Goal: Task Accomplishment & Management: Use online tool/utility

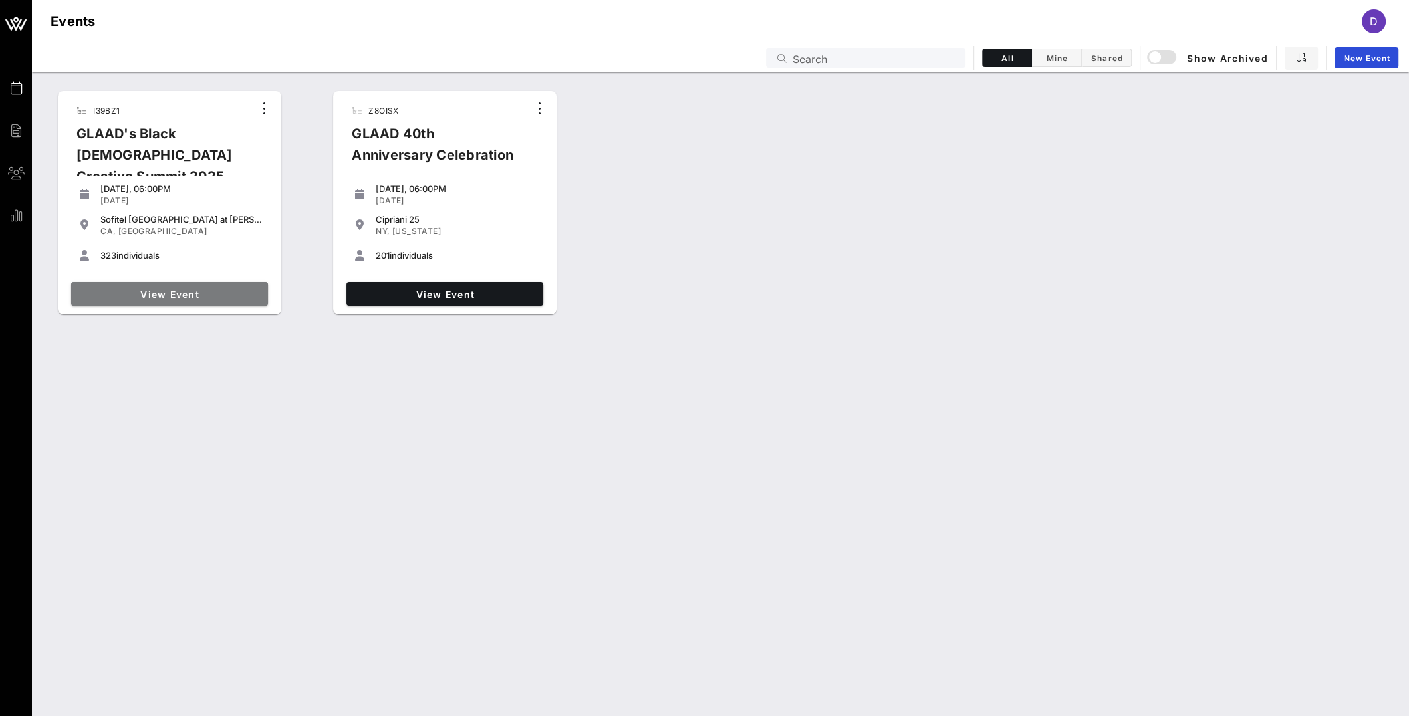
click at [172, 292] on span "View Event" at bounding box center [169, 294] width 186 height 11
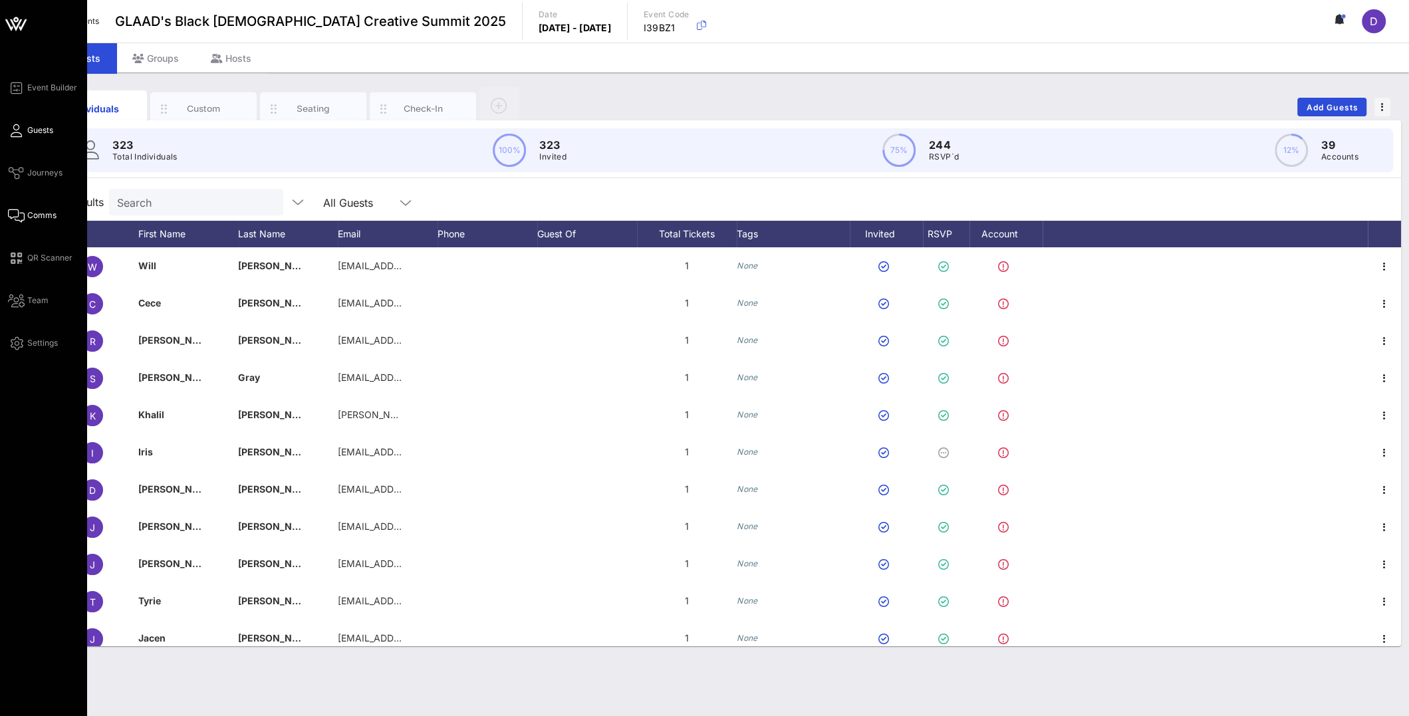
click at [37, 217] on span "Comms" at bounding box center [41, 215] width 29 height 12
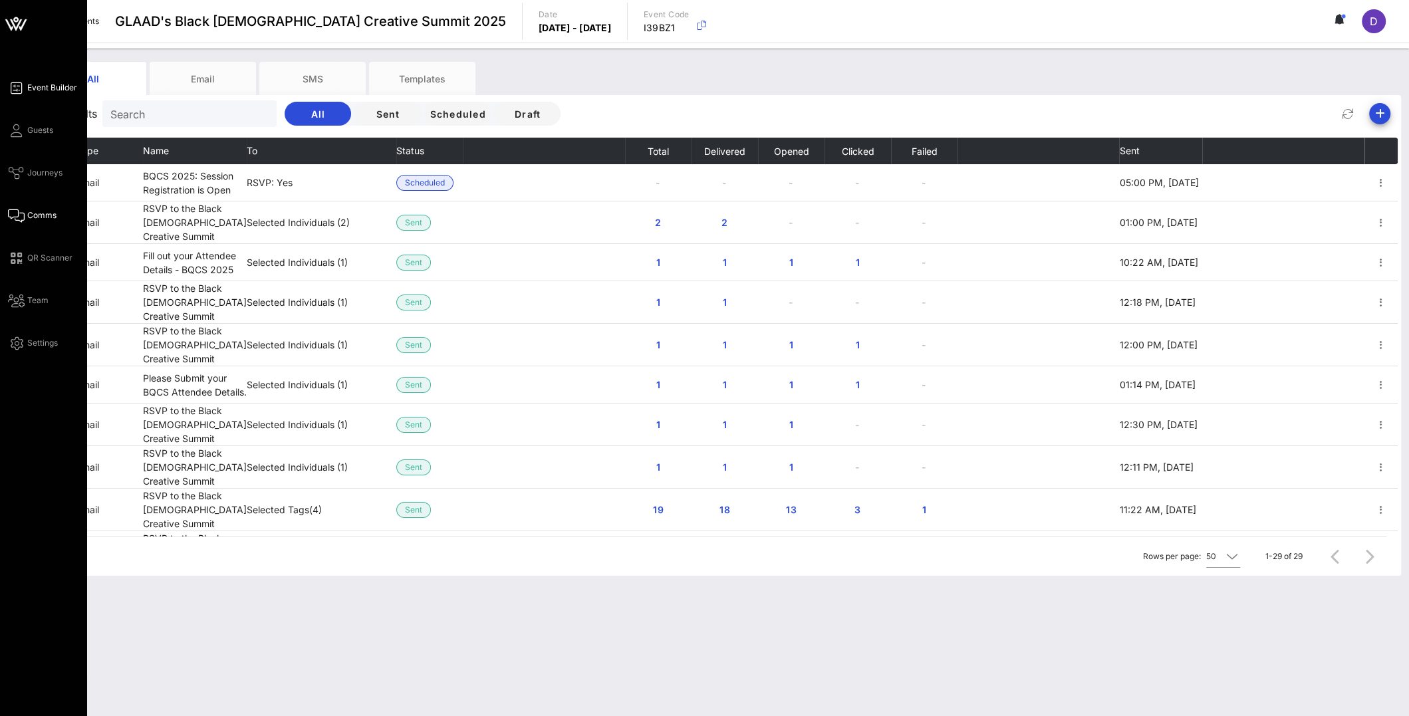
click at [37, 89] on span "Event Builder" at bounding box center [52, 88] width 50 height 12
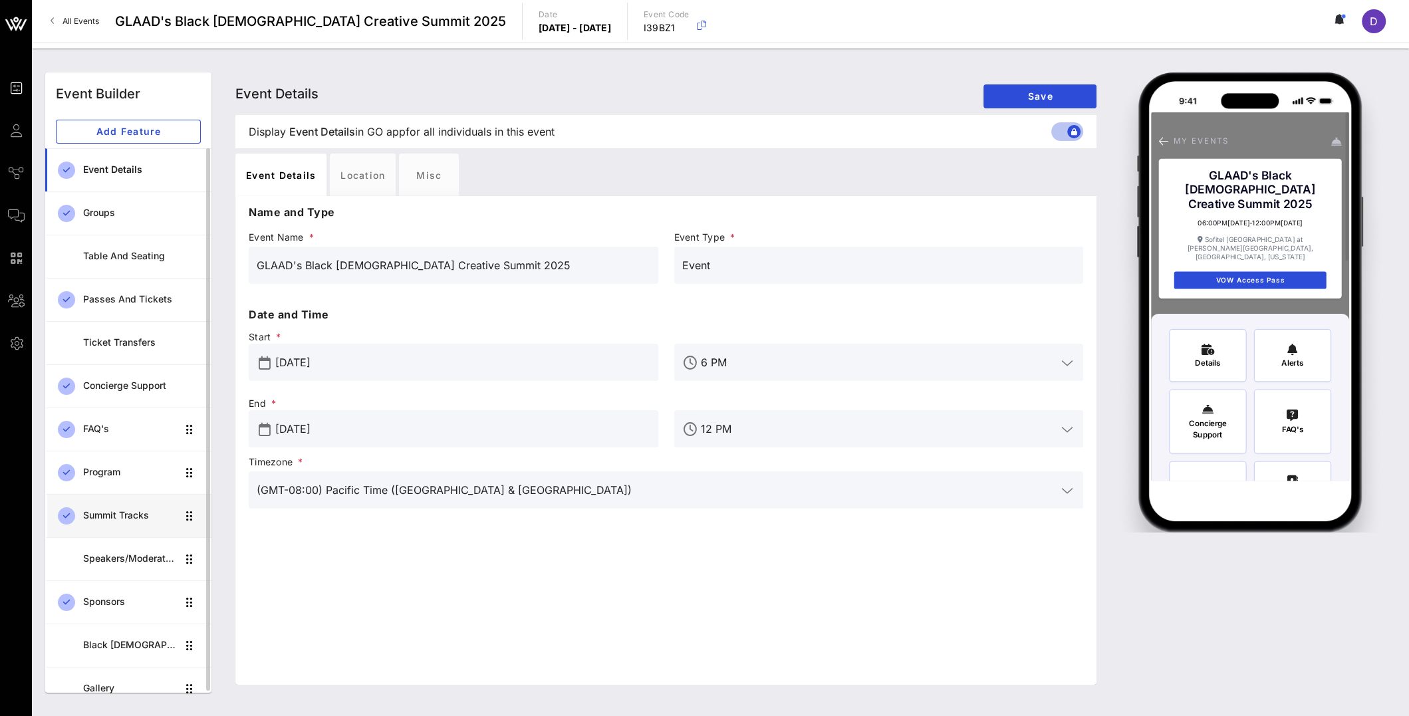
scroll to position [8, 0]
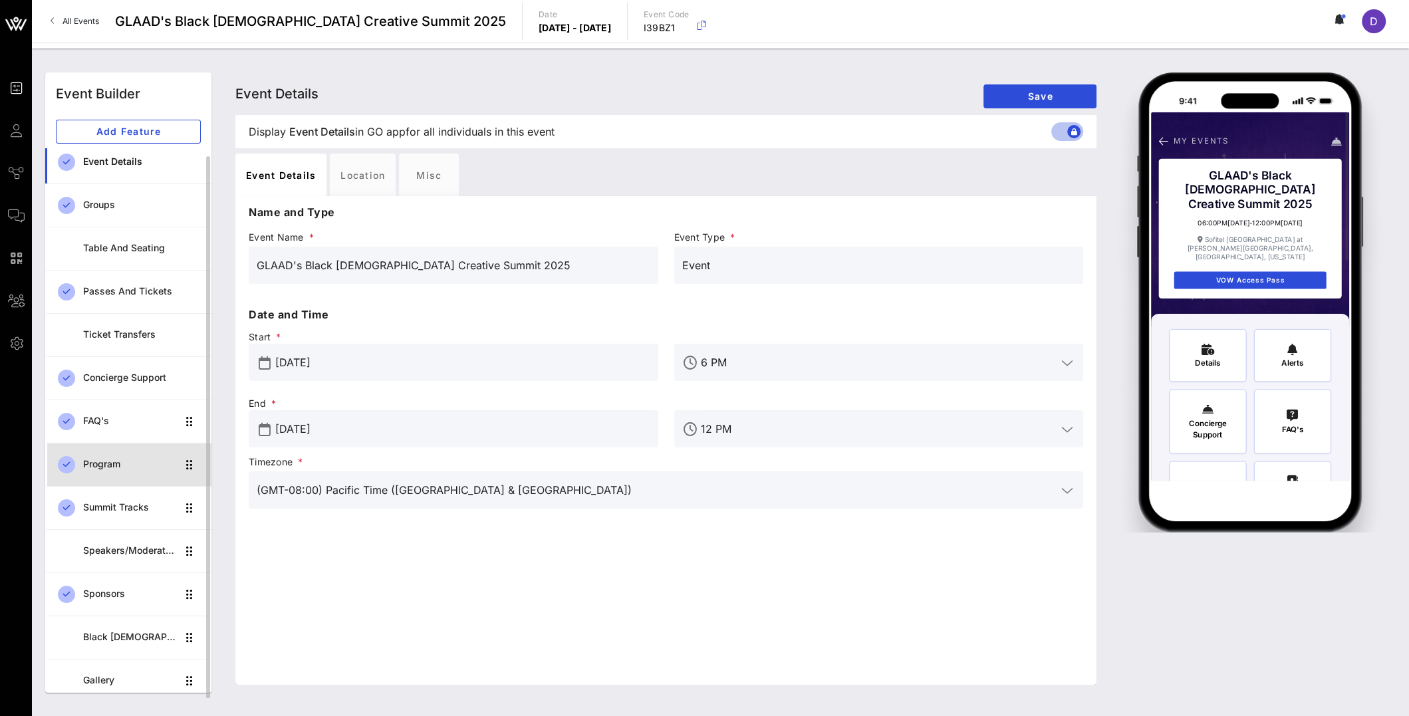
click at [126, 466] on div "Program" at bounding box center [130, 464] width 94 height 11
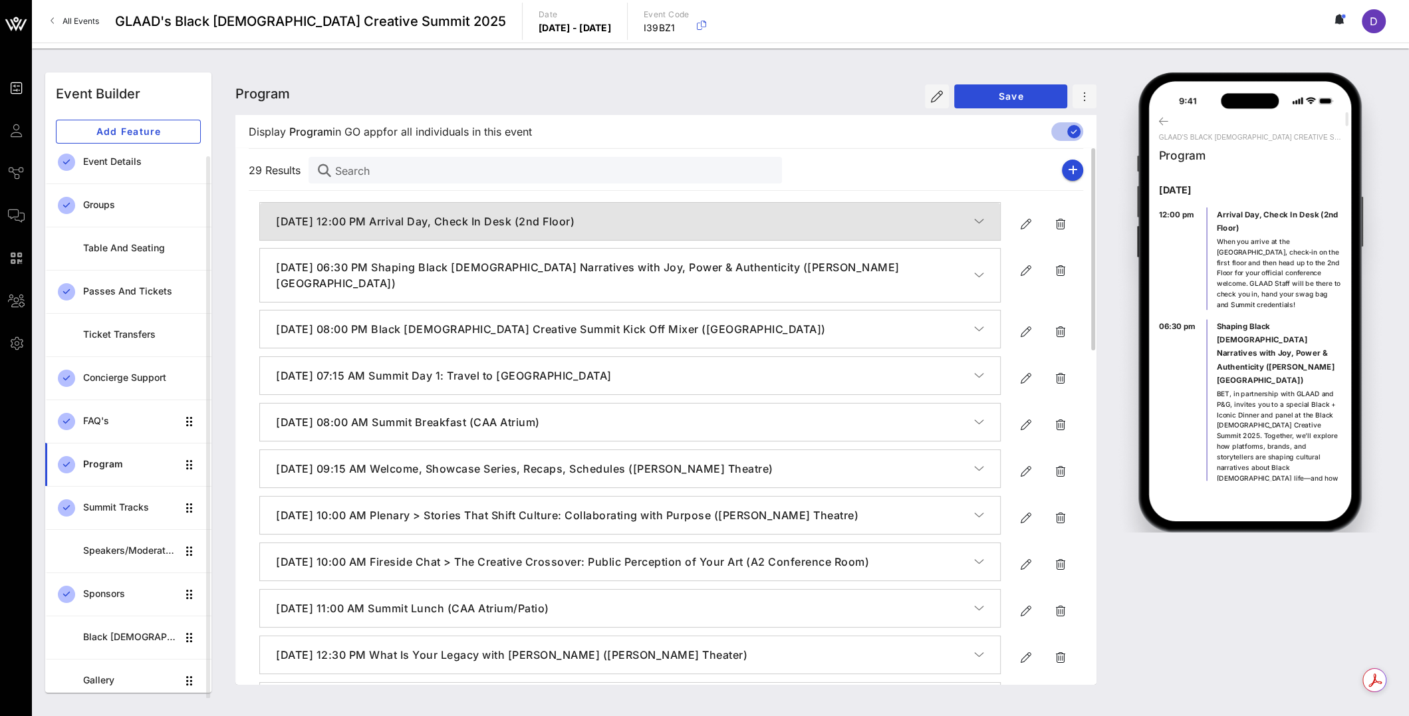
click at [649, 225] on h4 "[DATE] 12:00 PM Arrival Day, Check In Desk (2nd Floor)" at bounding box center [625, 221] width 698 height 16
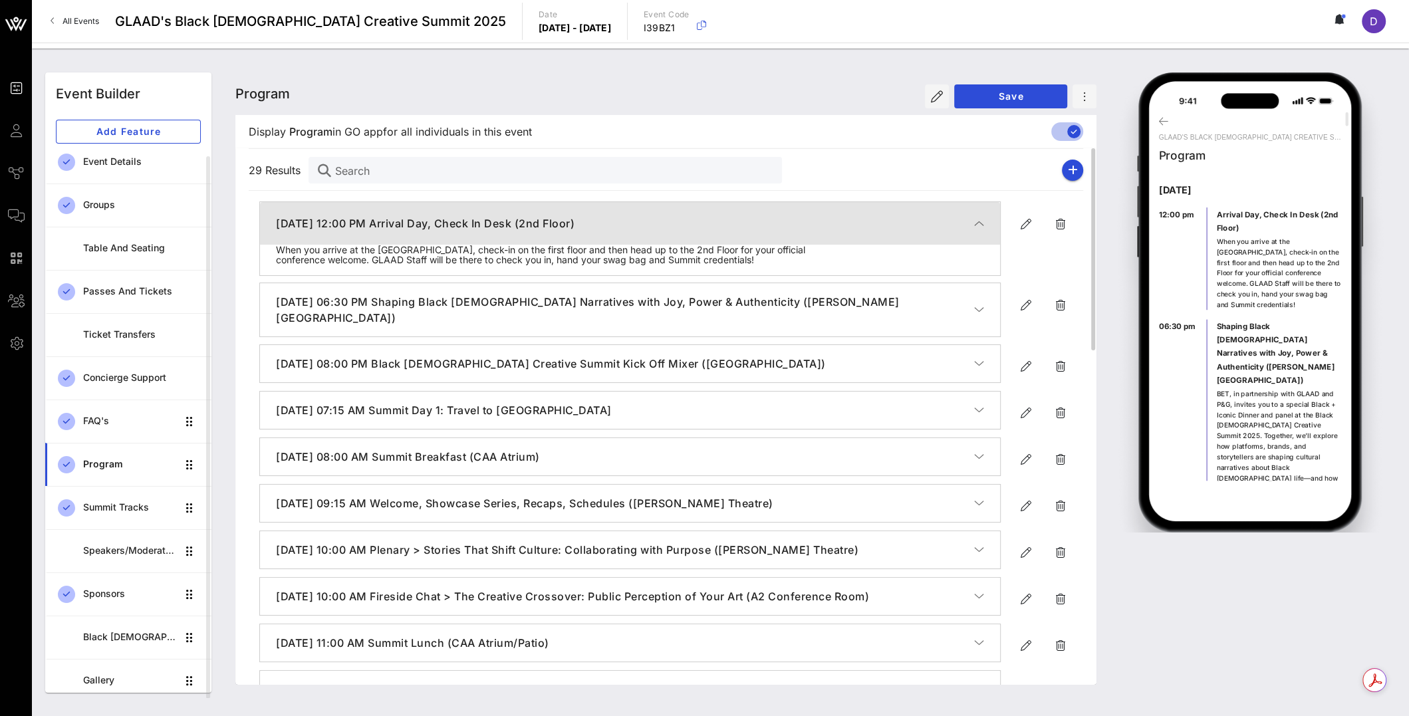
click at [670, 229] on h4 "[DATE] 12:00 PM Arrival Day, Check In Desk (2nd Floor)" at bounding box center [625, 223] width 698 height 16
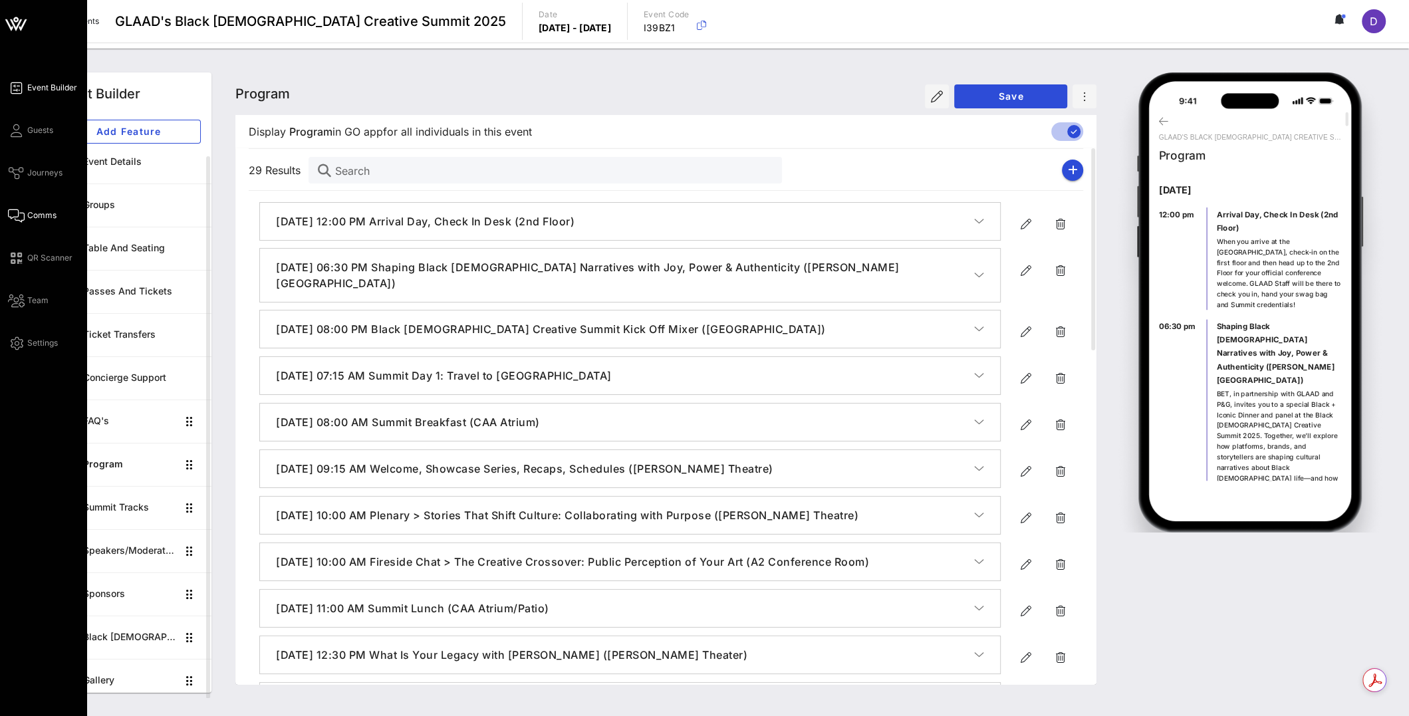
click at [24, 209] on link "Comms" at bounding box center [32, 215] width 49 height 16
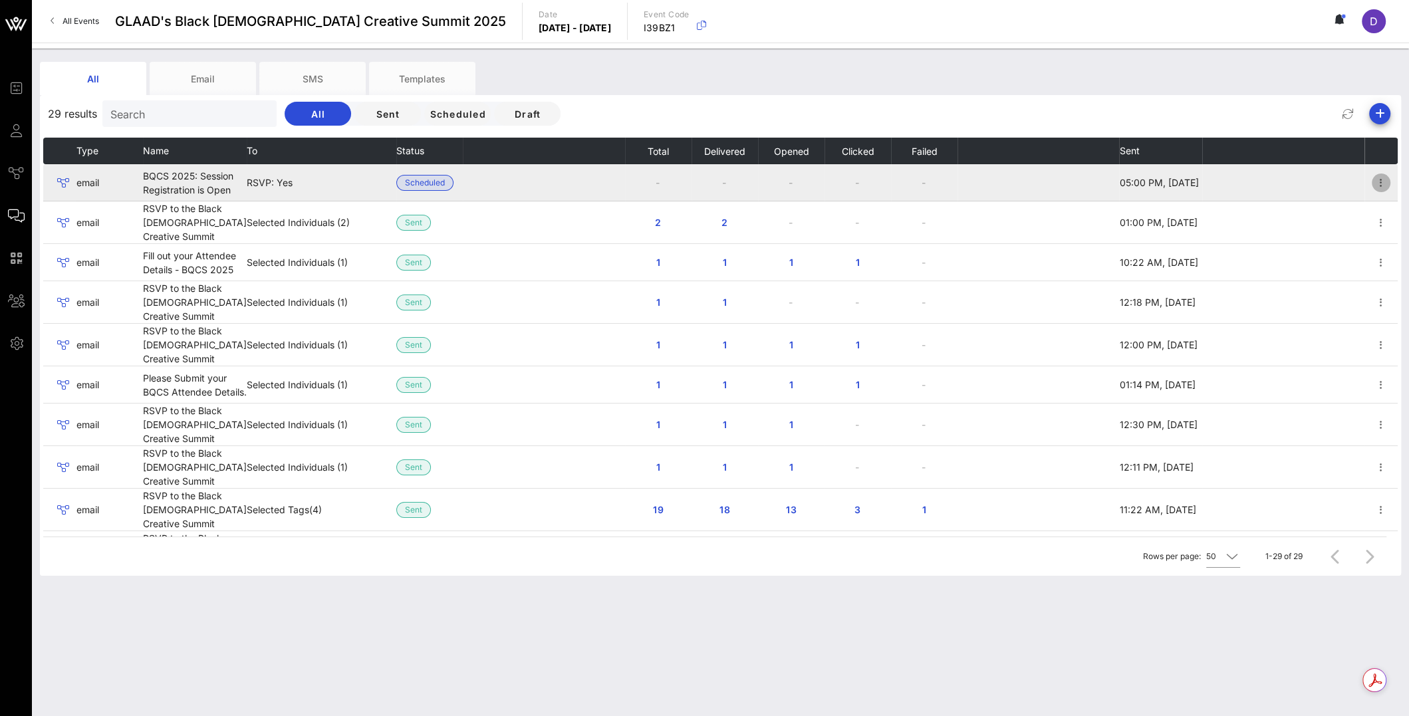
click at [1373, 186] on icon "button" at bounding box center [1381, 183] width 16 height 16
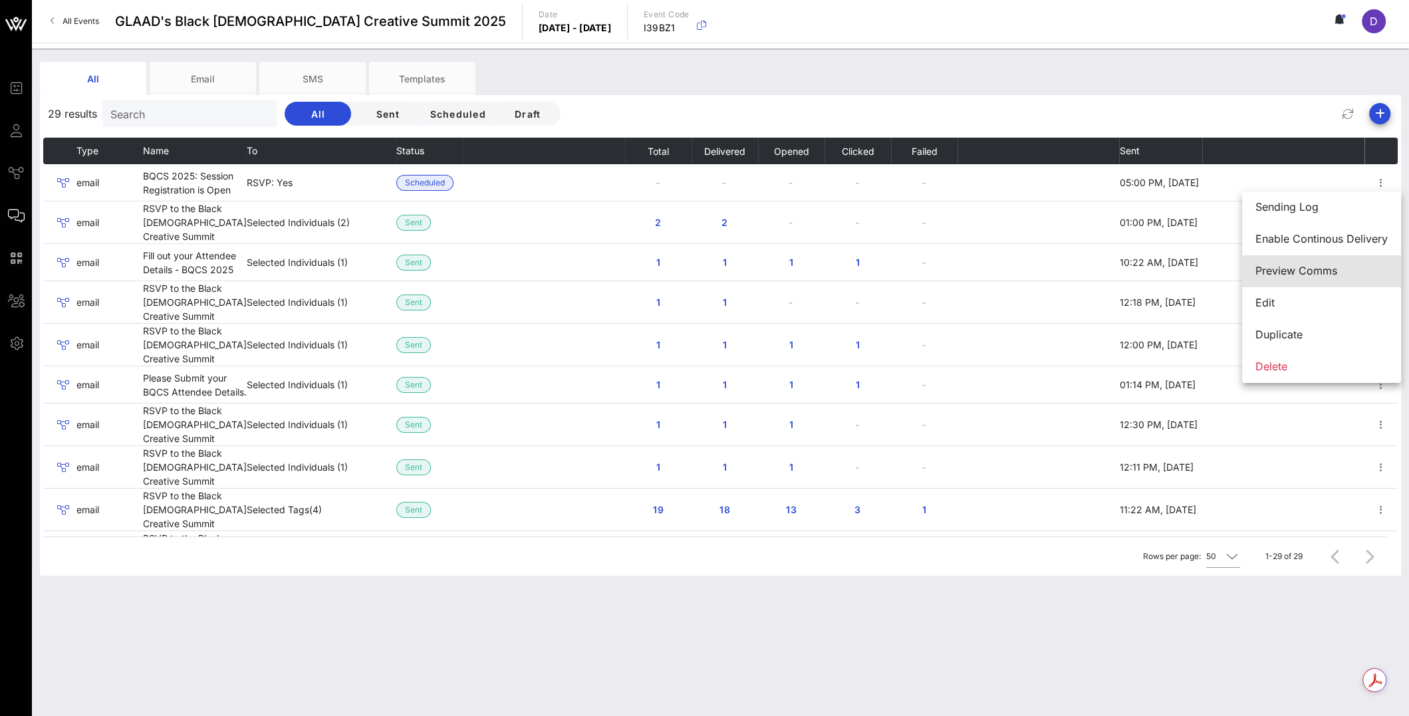
click at [1287, 275] on div "Preview Comms" at bounding box center [1321, 271] width 132 height 13
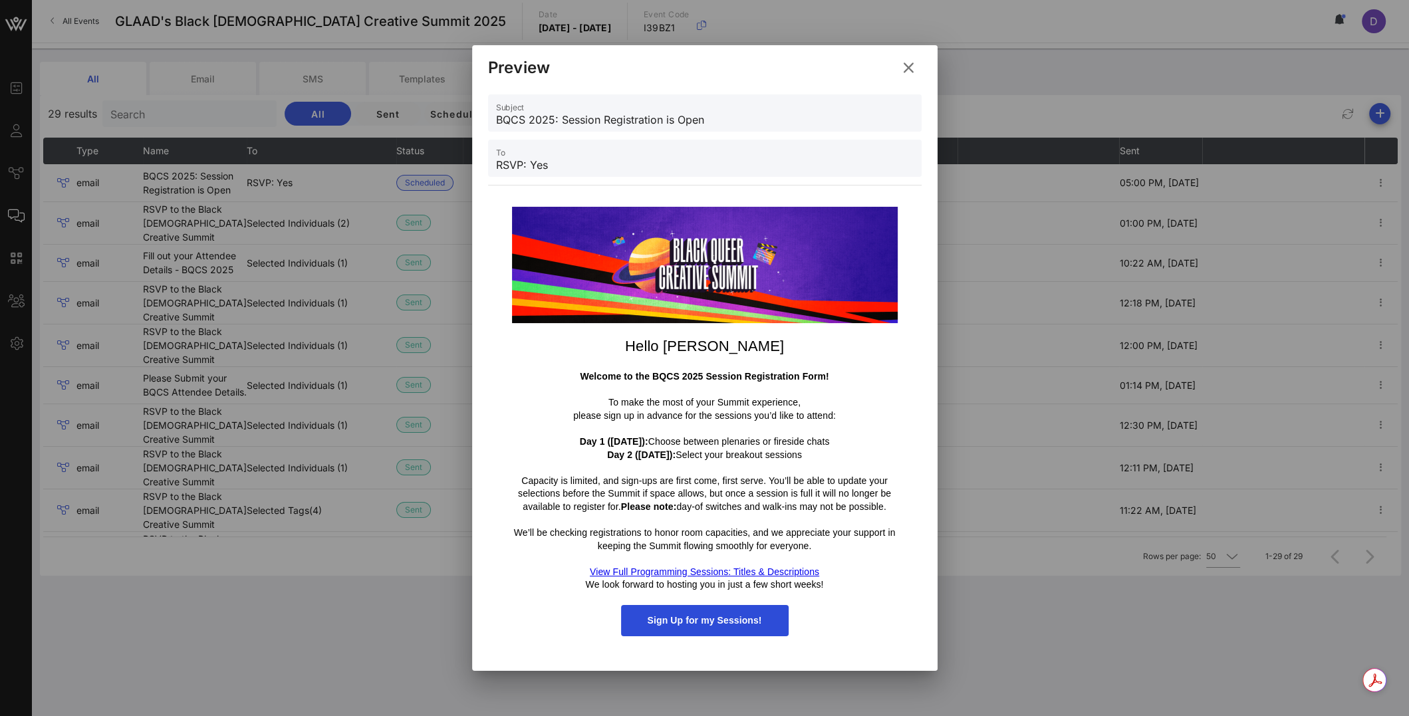
click at [699, 623] on span "Sign Up for my Sessions!" at bounding box center [705, 620] width 114 height 11
click at [711, 616] on span "Sign Up for my Sessions!" at bounding box center [705, 620] width 114 height 11
click at [914, 70] on icon at bounding box center [908, 68] width 23 height 23
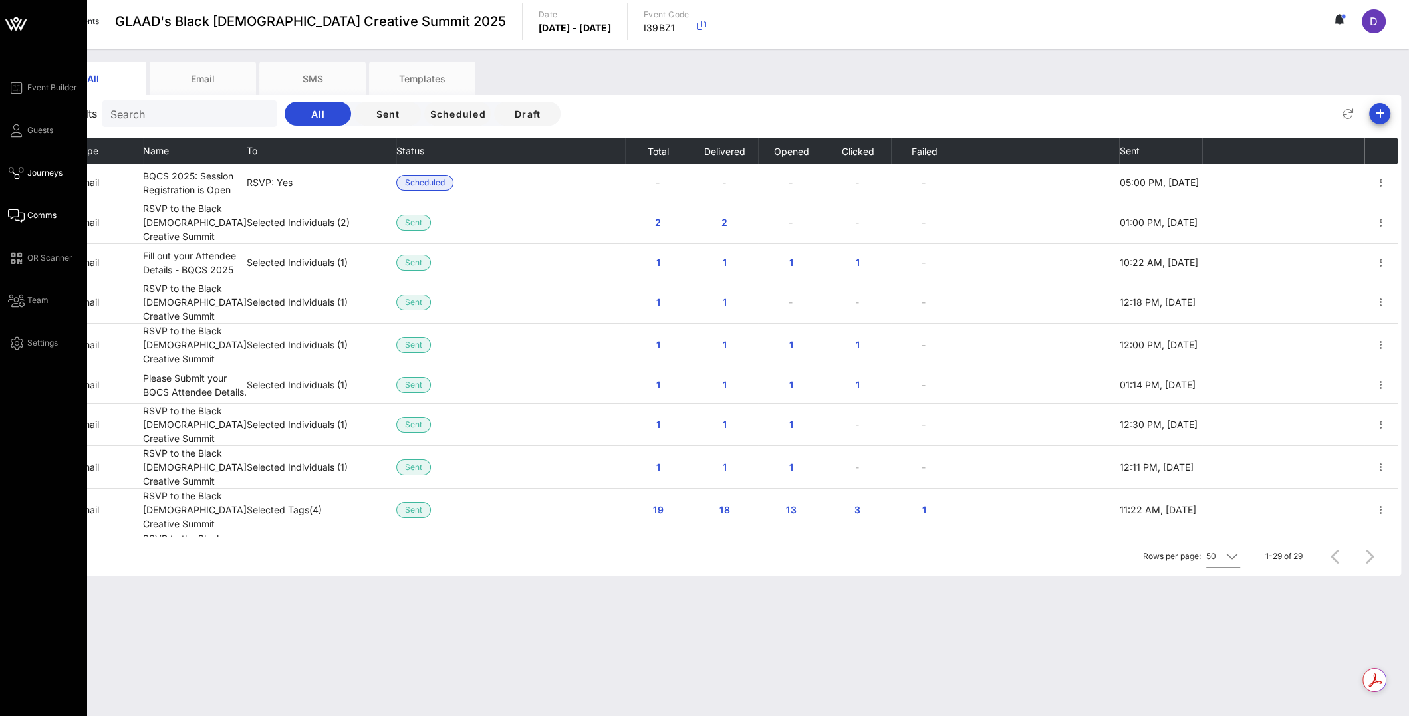
click at [25, 168] on link "Journeys" at bounding box center [35, 173] width 55 height 16
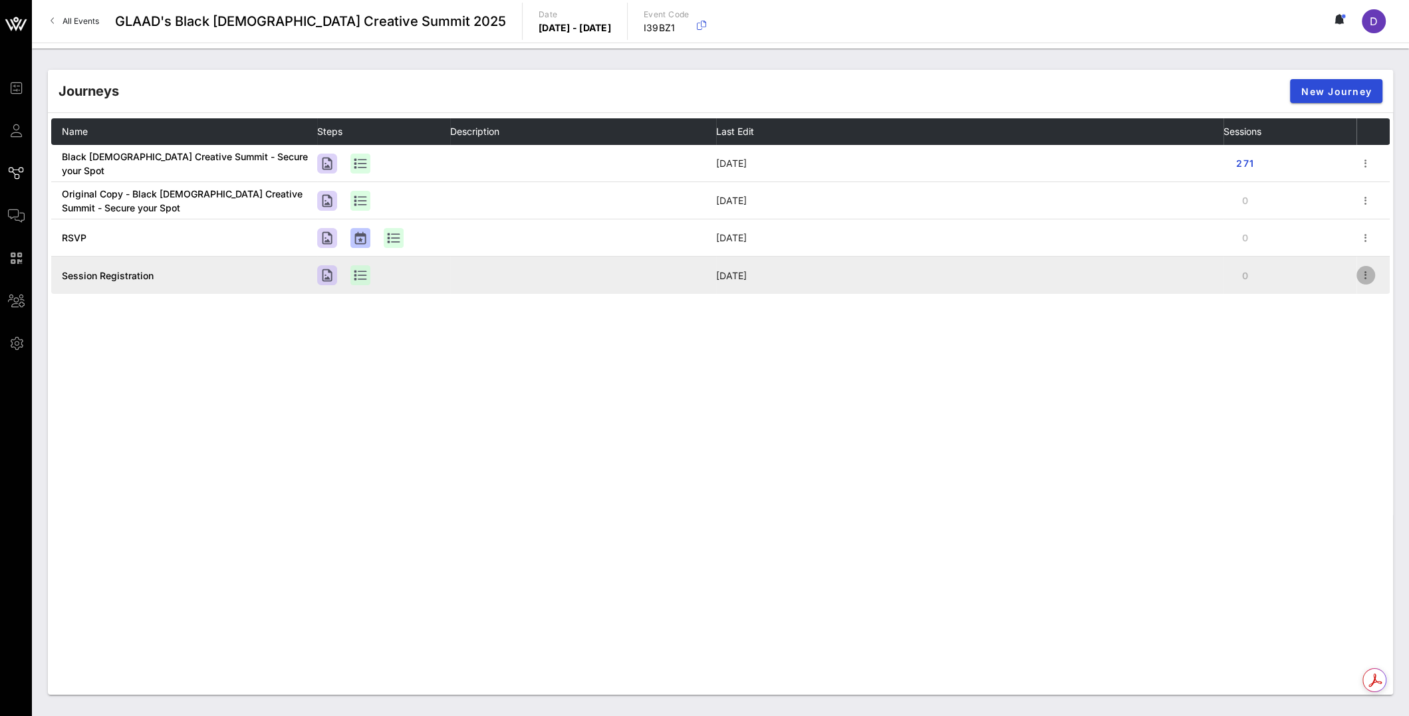
click at [1367, 281] on icon "button" at bounding box center [1366, 275] width 16 height 16
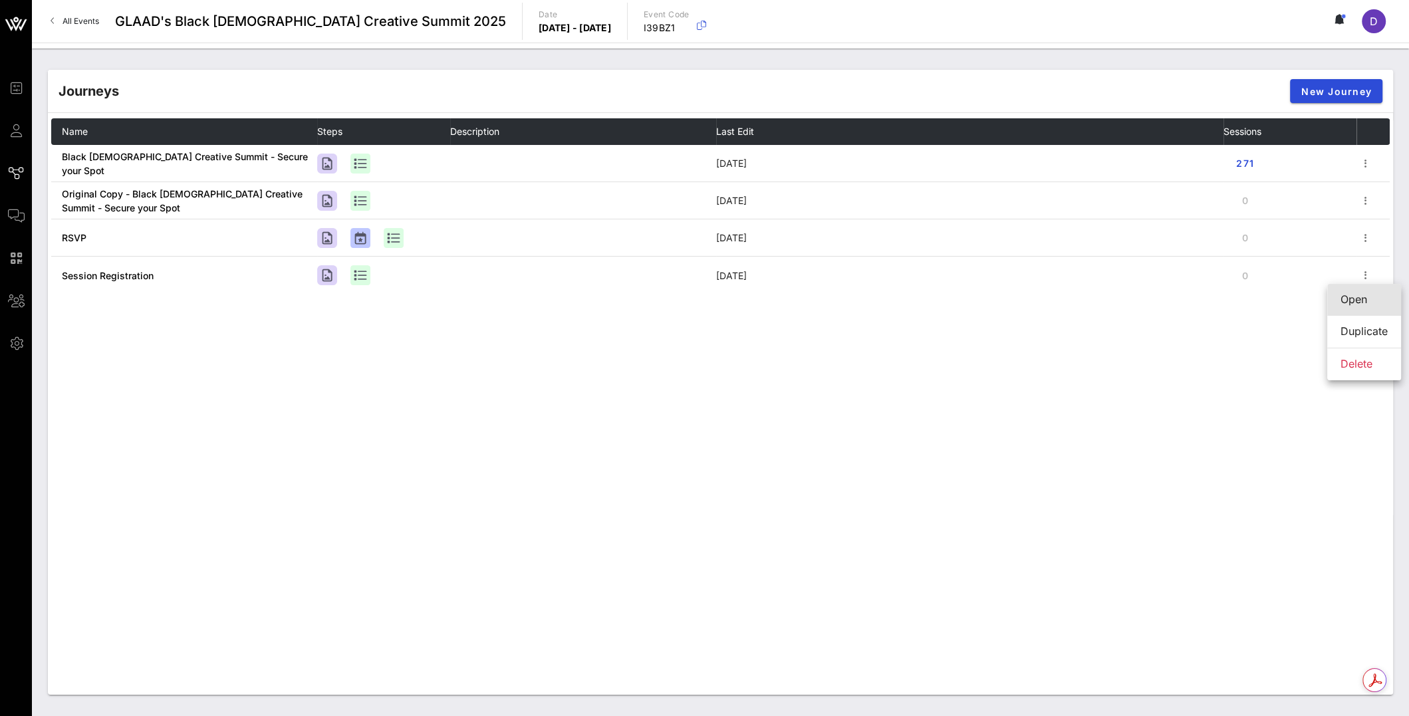
click at [1355, 310] on div "Open" at bounding box center [1363, 299] width 47 height 29
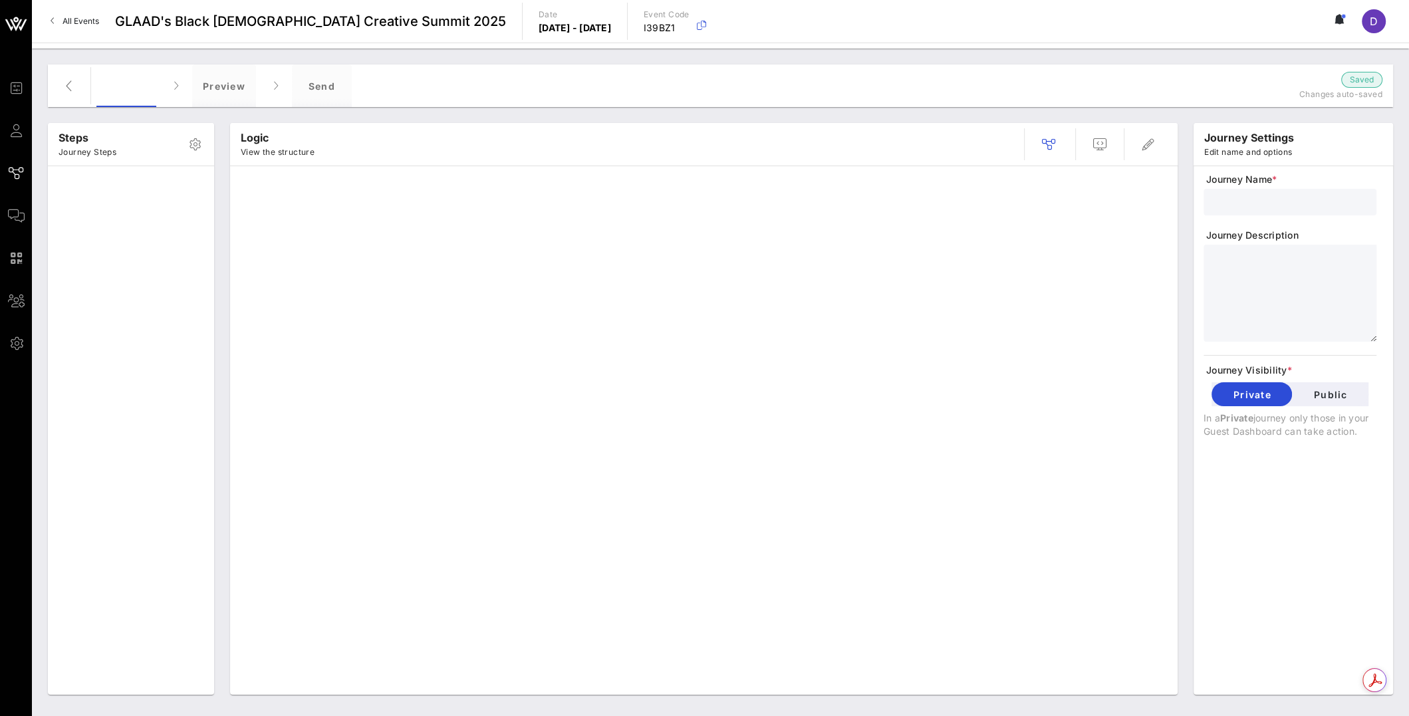
type input "Session Registration"
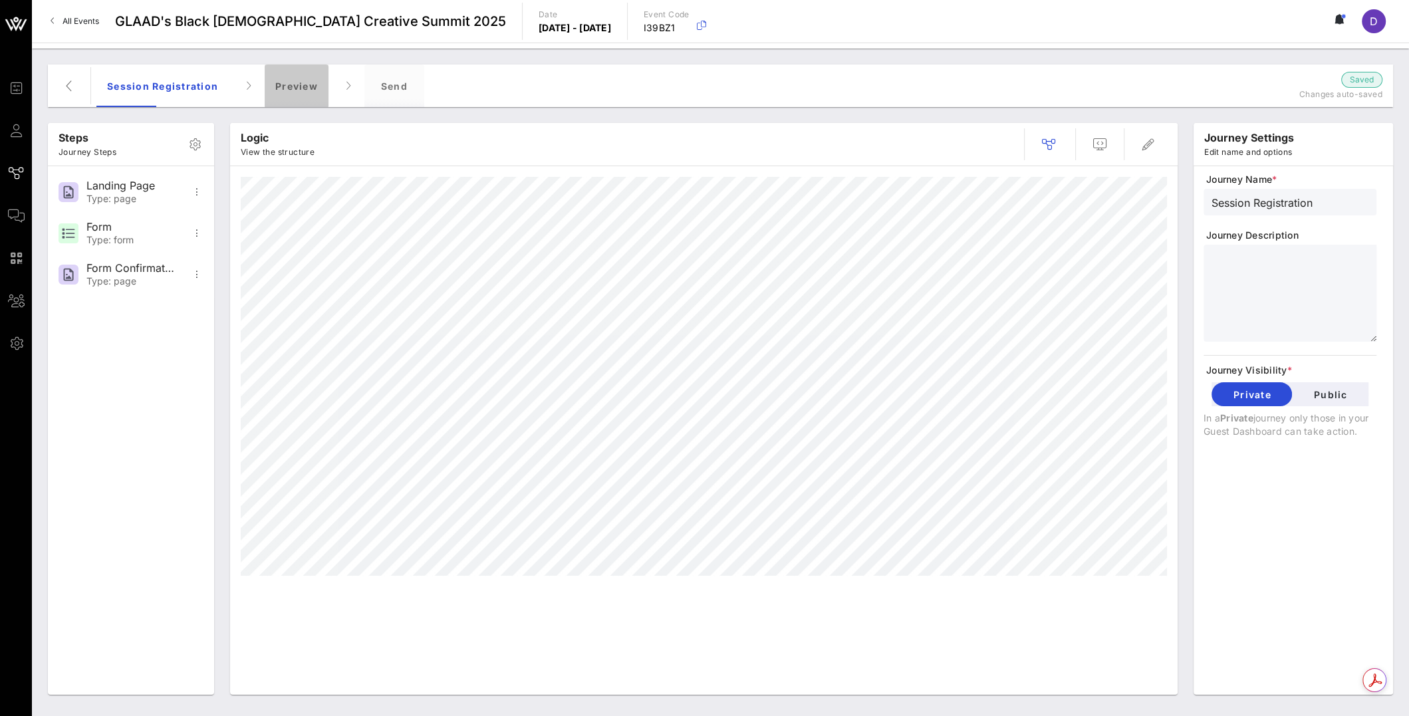
click at [297, 82] on div "Preview" at bounding box center [297, 85] width 64 height 43
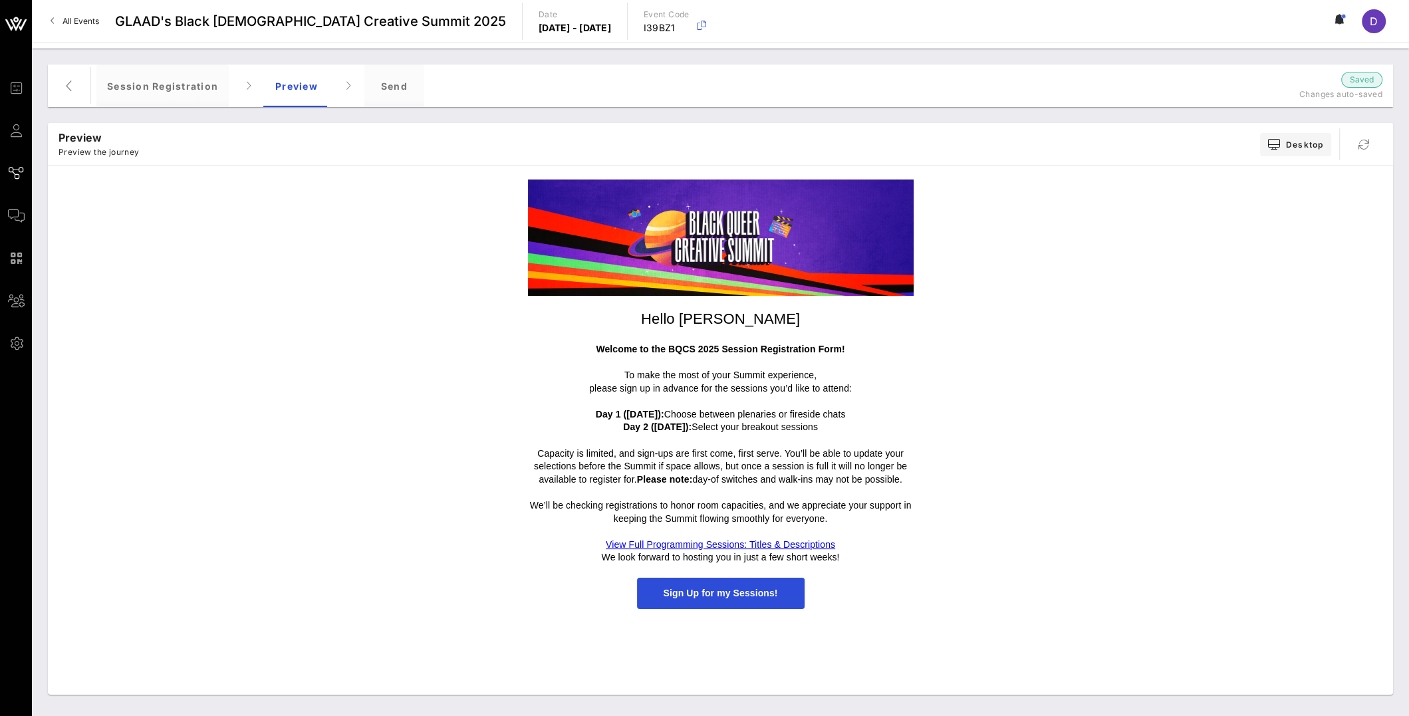
click at [695, 582] on span "Sign Up for my Sessions!" at bounding box center [721, 593] width 168 height 31
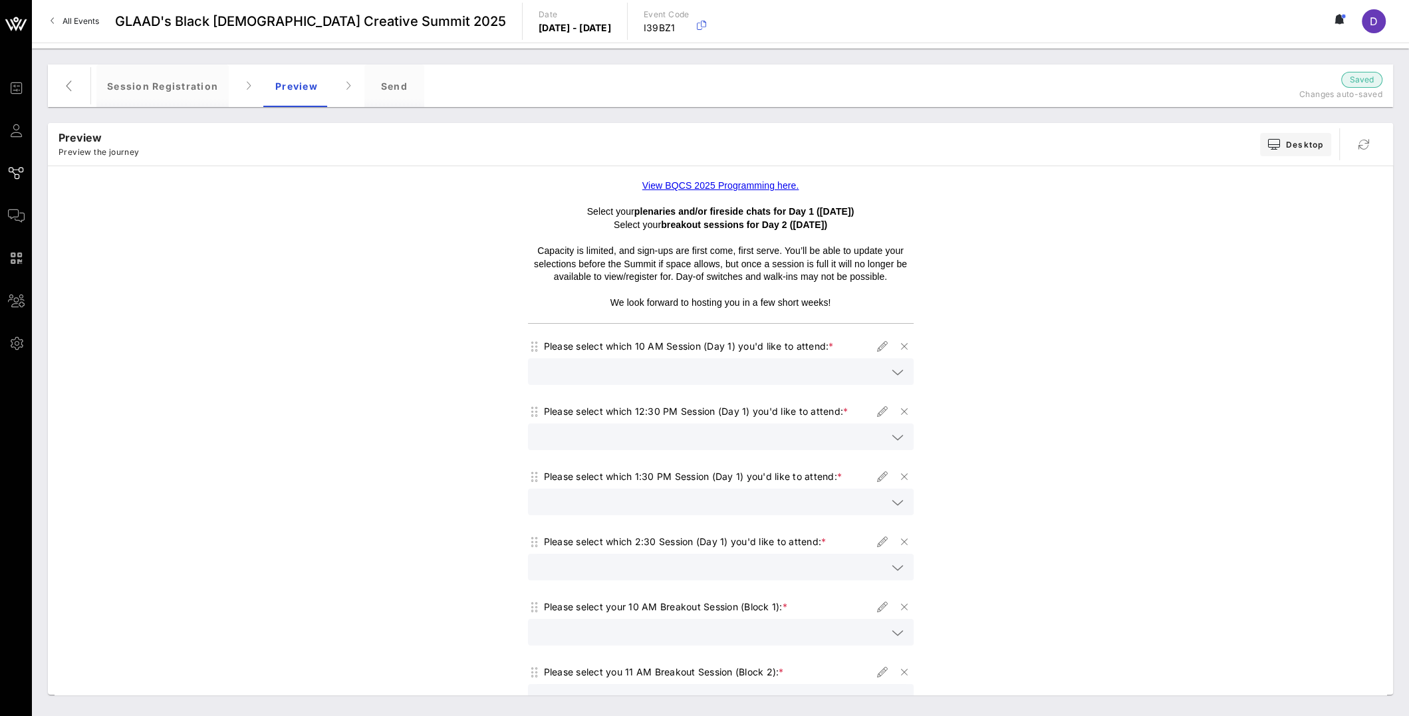
click at [891, 370] on icon at bounding box center [897, 372] width 12 height 16
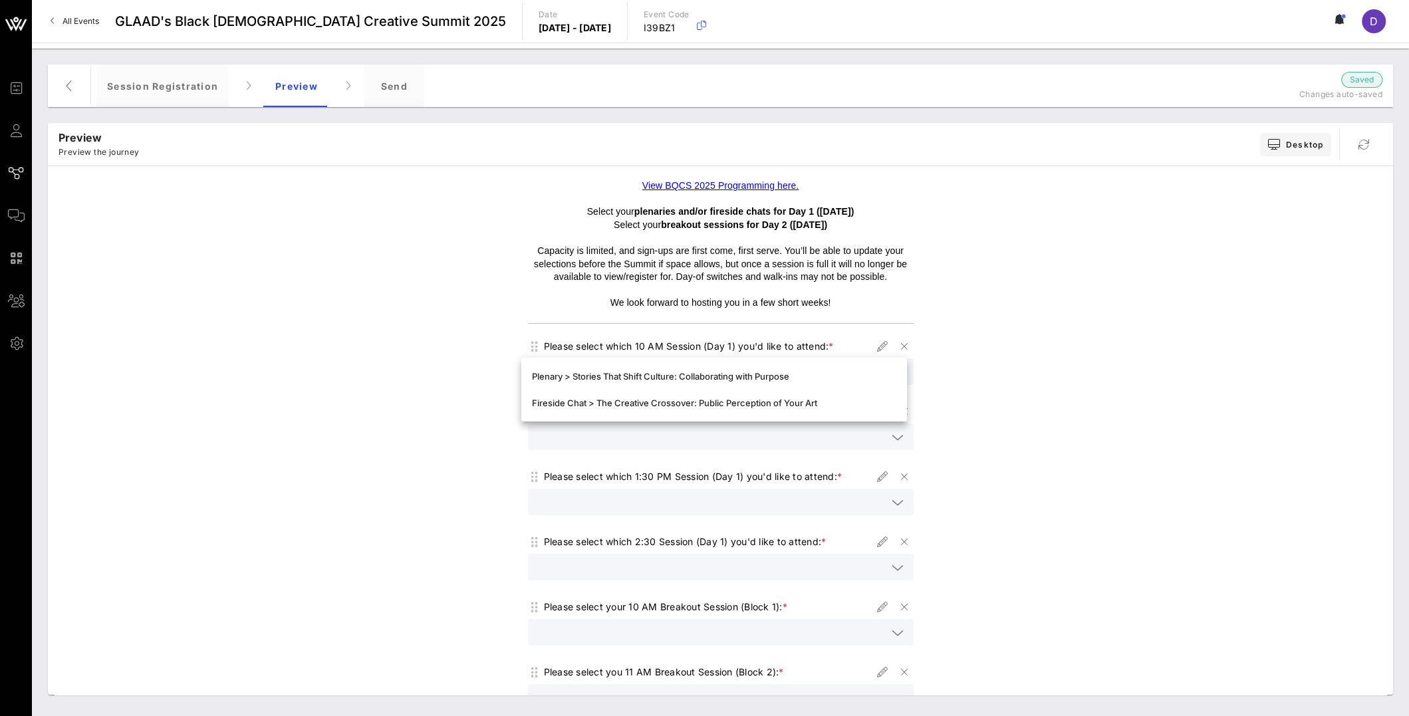
click at [961, 374] on div "View BQCS 2025 Programming here. Select your plenaries and/or fireside chats fo…" at bounding box center [721, 651] width 1332 height 956
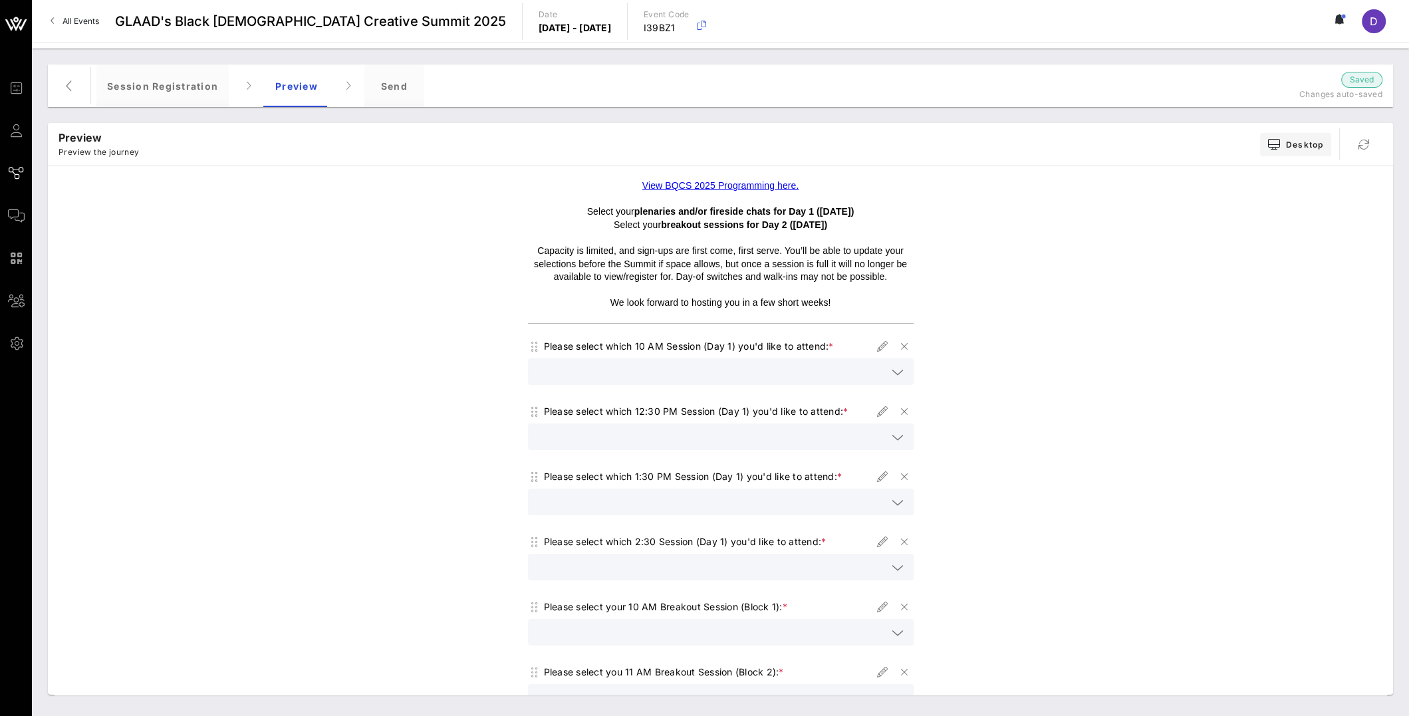
click at [891, 434] on icon at bounding box center [897, 437] width 12 height 16
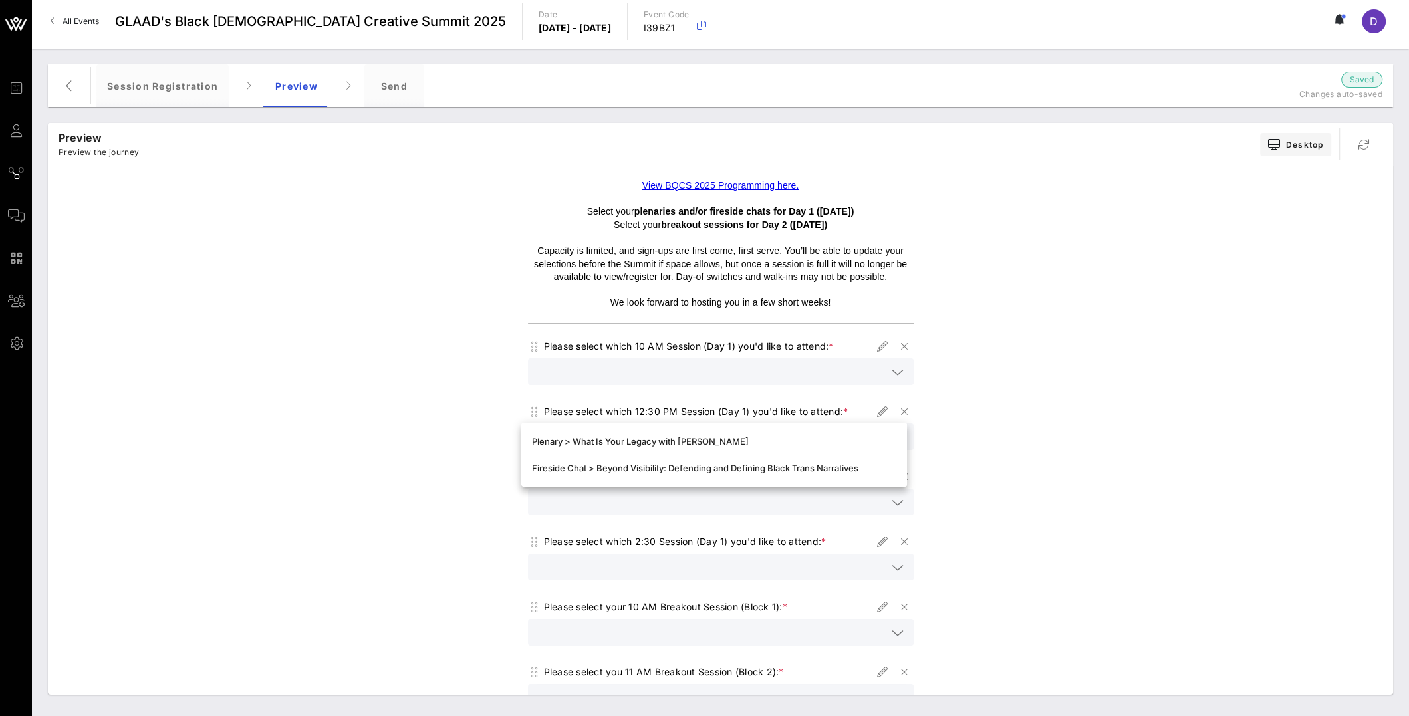
click at [987, 449] on div "View BQCS 2025 Programming here. Select your plenaries and/or fireside chats fo…" at bounding box center [721, 651] width 1332 height 956
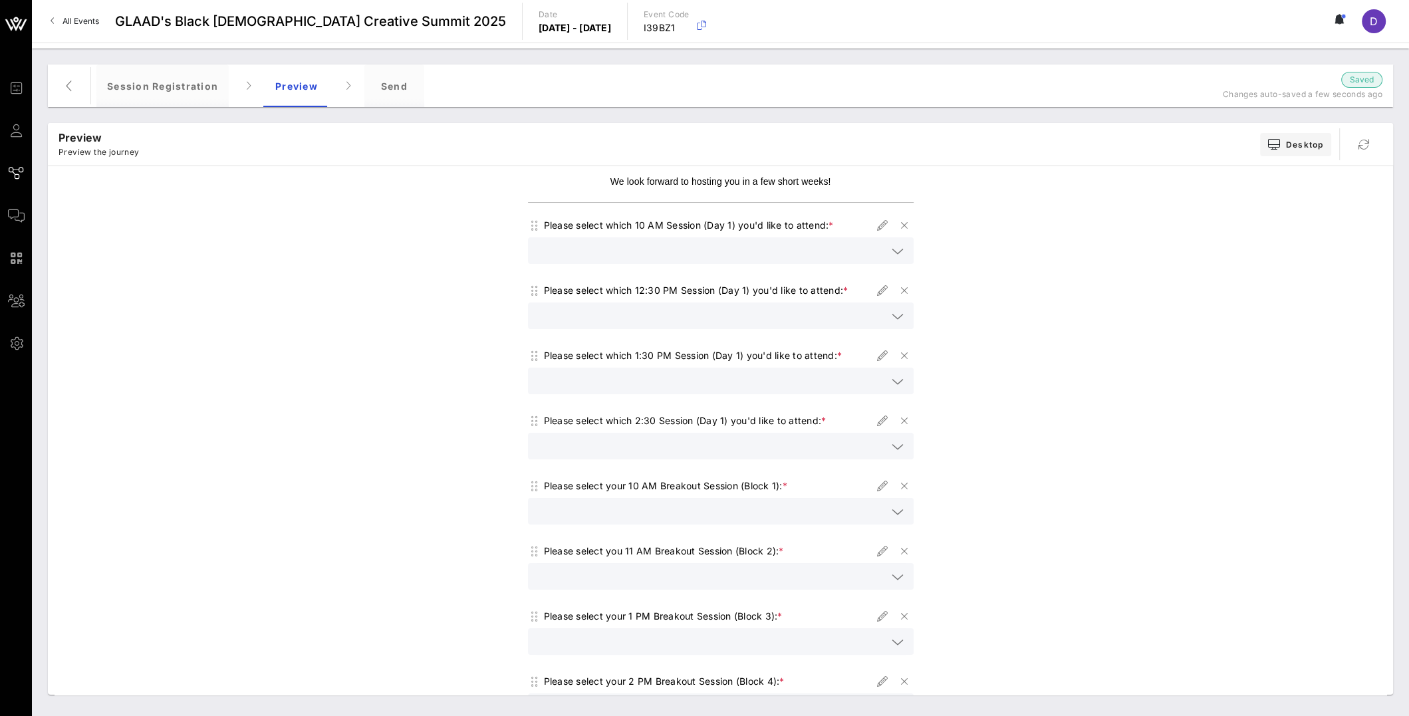
scroll to position [150, 0]
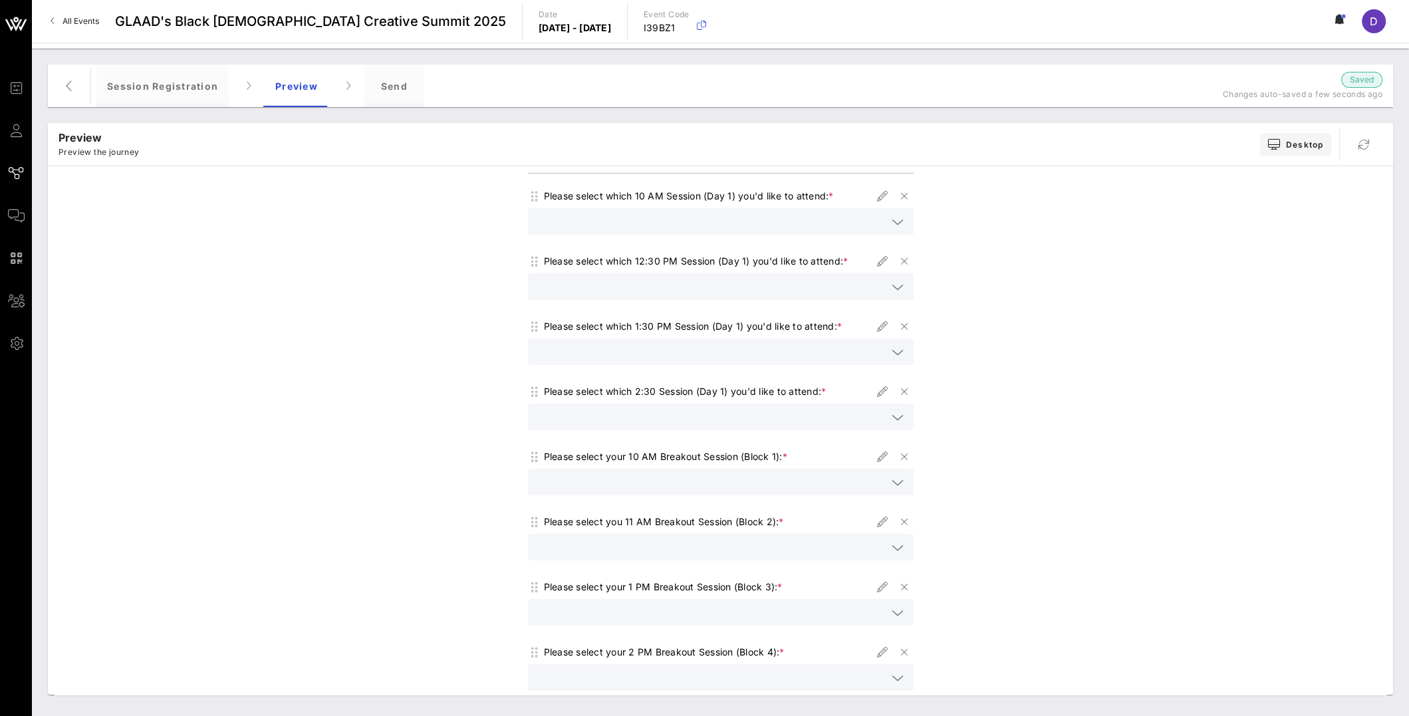
click at [897, 361] on div at bounding box center [721, 351] width 370 height 27
click at [955, 368] on div "View BQCS 2025 Programming here. Select your plenaries and/or fireside chats fo…" at bounding box center [721, 501] width 1332 height 956
click at [897, 411] on div at bounding box center [898, 418] width 16 height 16
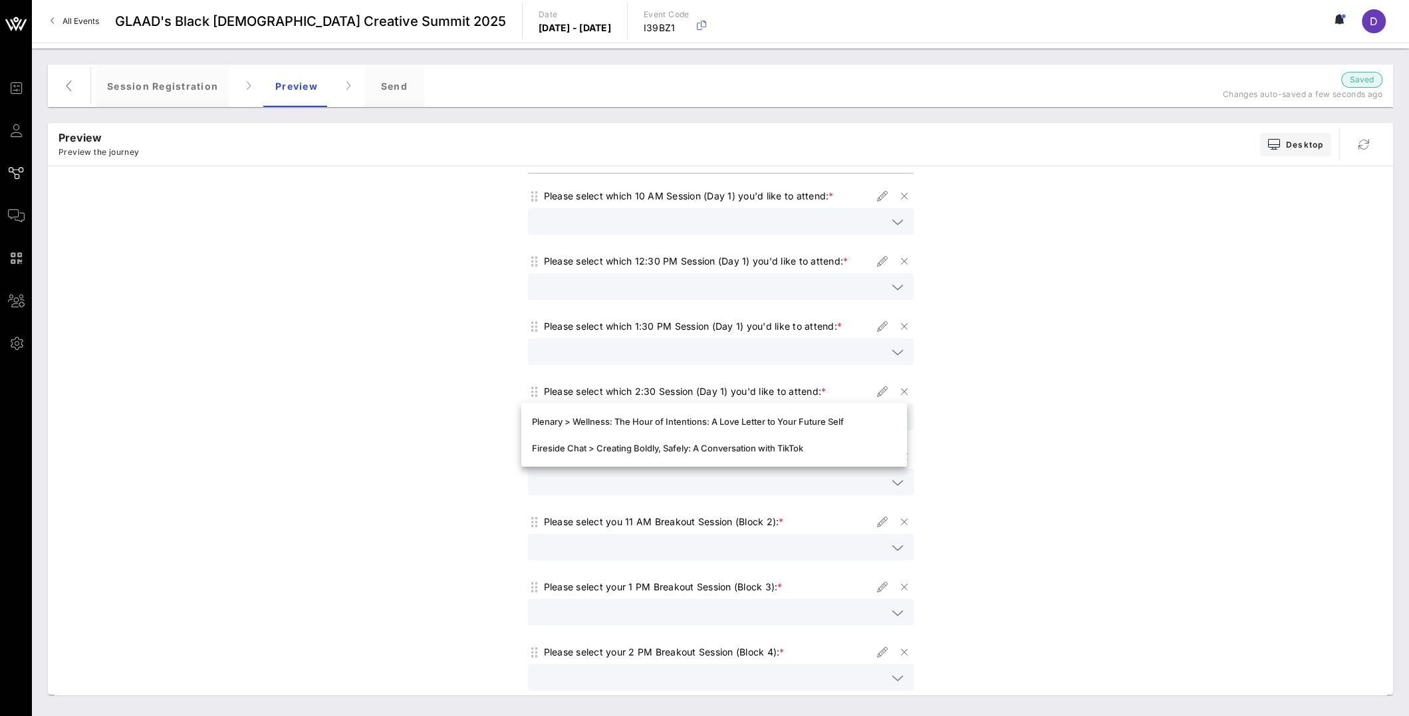
click at [940, 435] on div "View BQCS 2025 Programming here. Select your plenaries and/or fireside chats fo…" at bounding box center [721, 501] width 1332 height 956
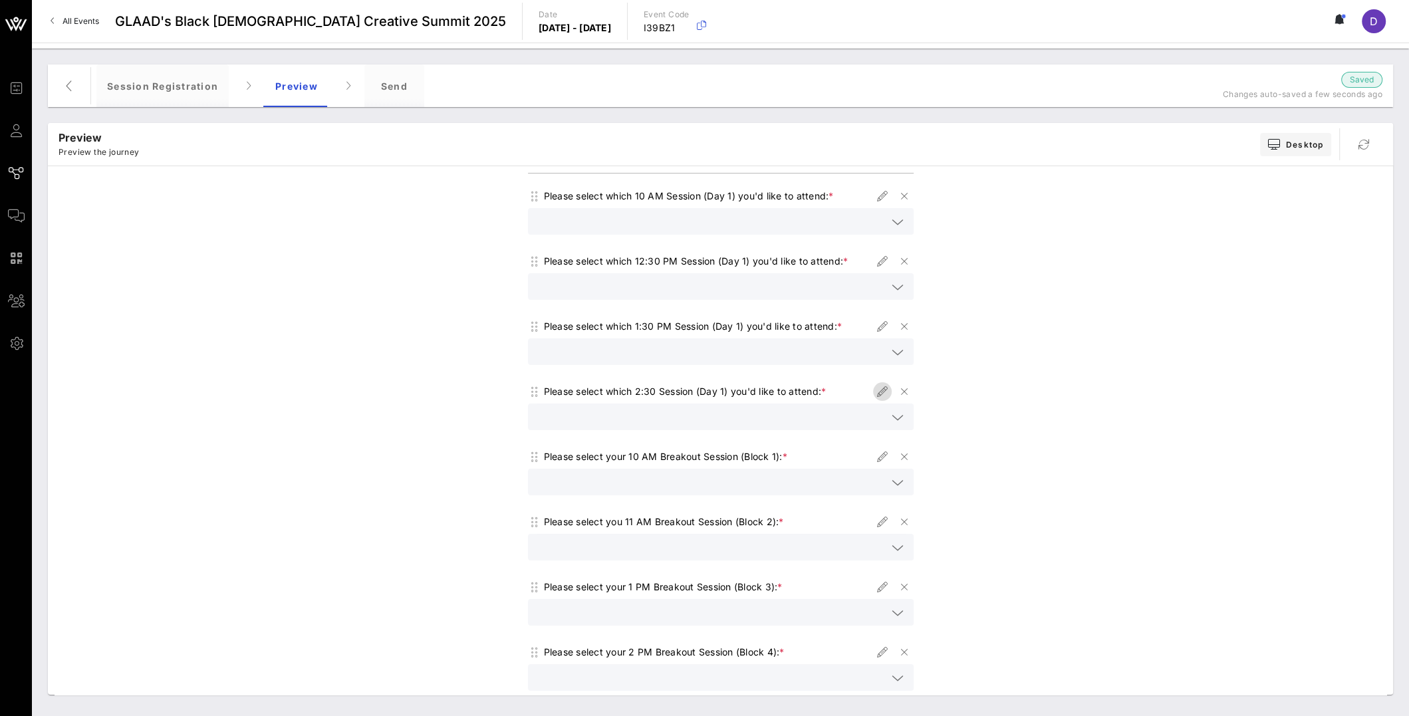
click at [878, 396] on icon "button" at bounding box center [882, 392] width 16 height 16
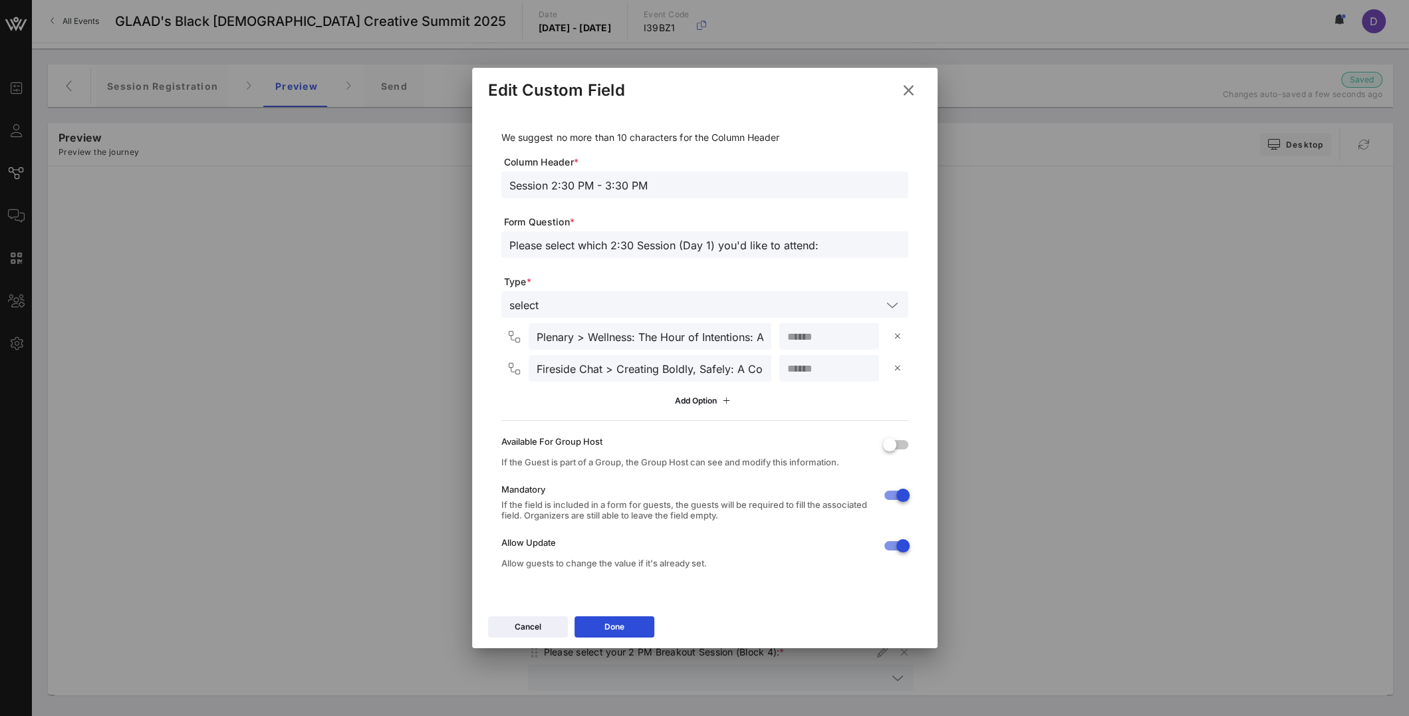
click at [905, 86] on icon at bounding box center [908, 90] width 23 height 23
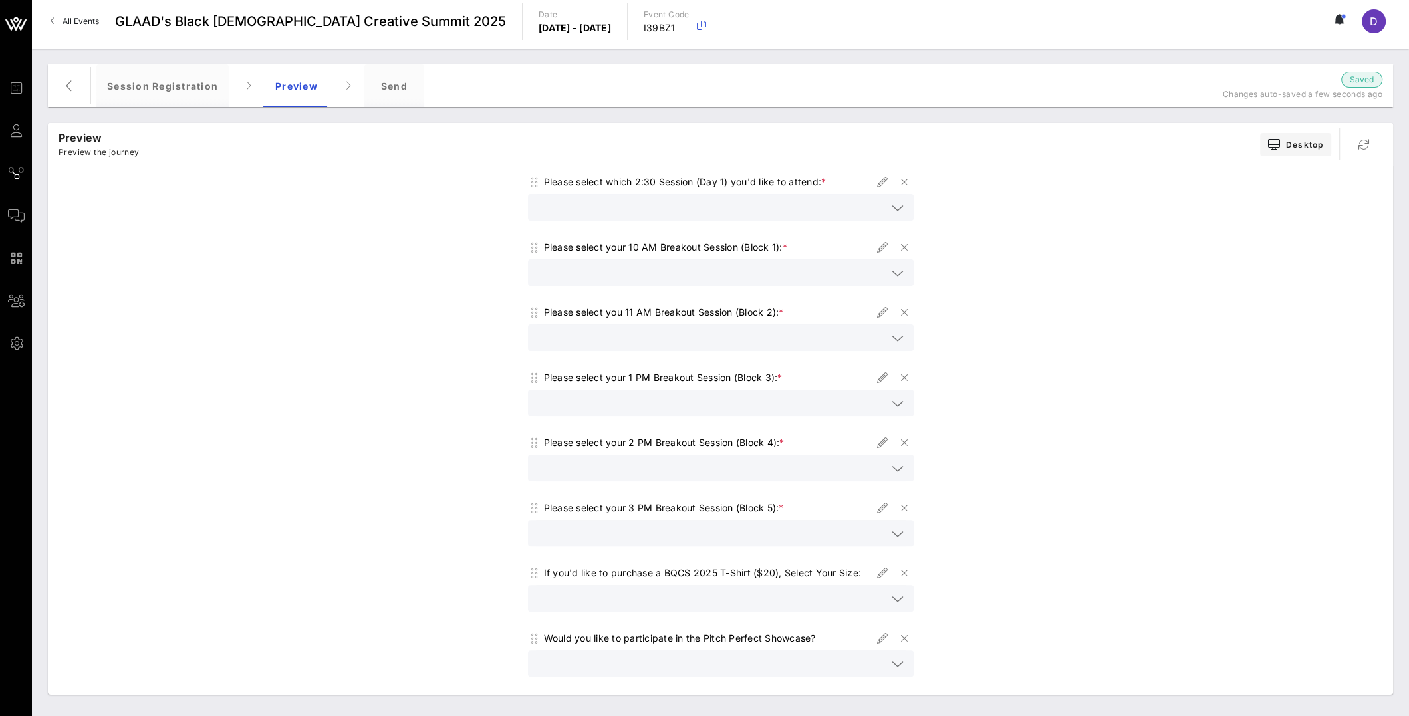
scroll to position [370, 0]
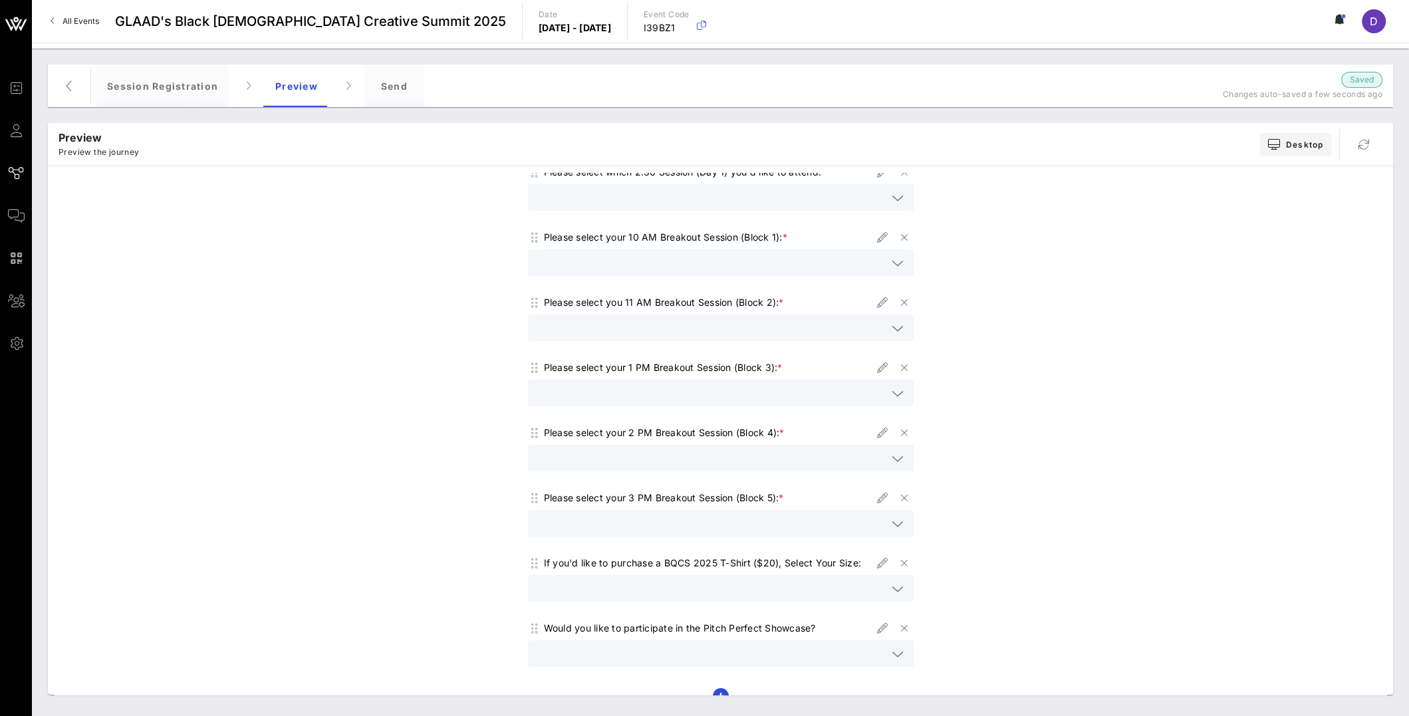
click at [893, 461] on icon at bounding box center [897, 459] width 12 height 16
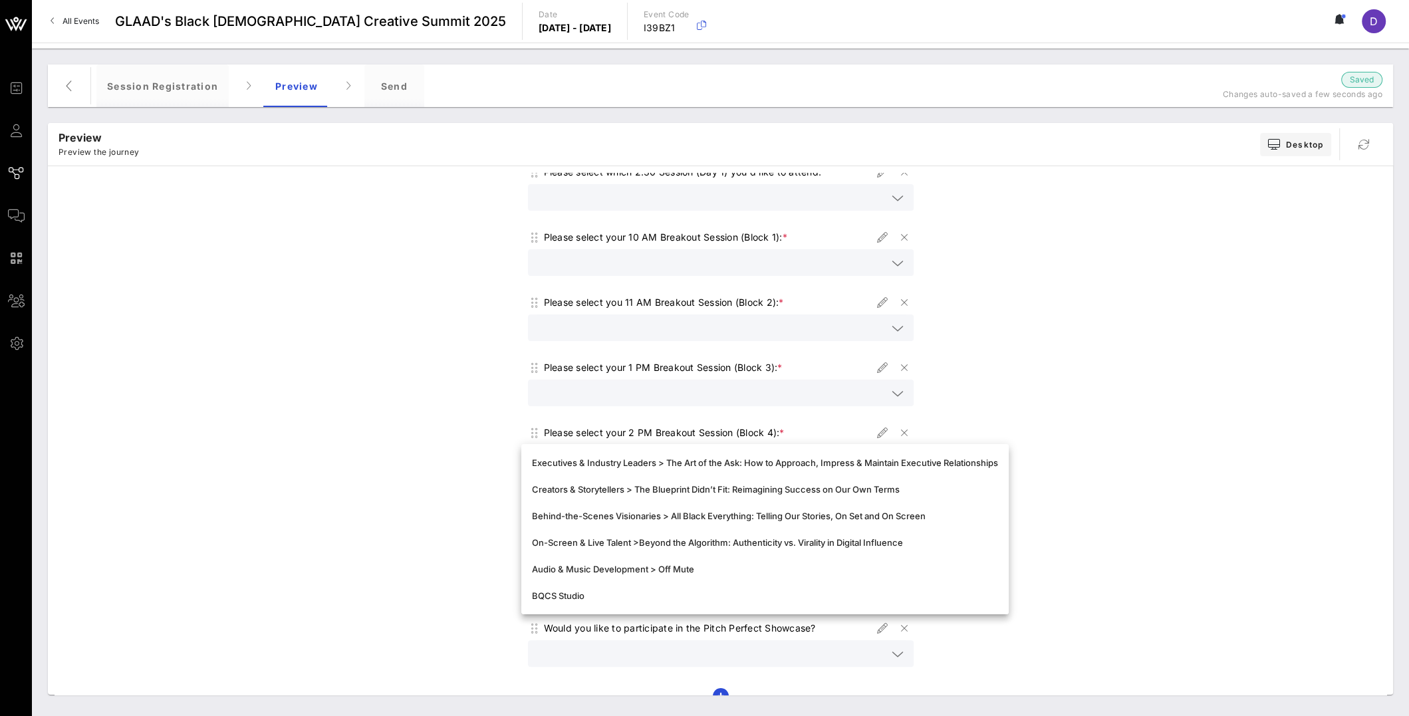
click at [1014, 401] on div "View BQCS 2025 Programming here. Select your plenaries and/or fireside chats fo…" at bounding box center [721, 281] width 1332 height 956
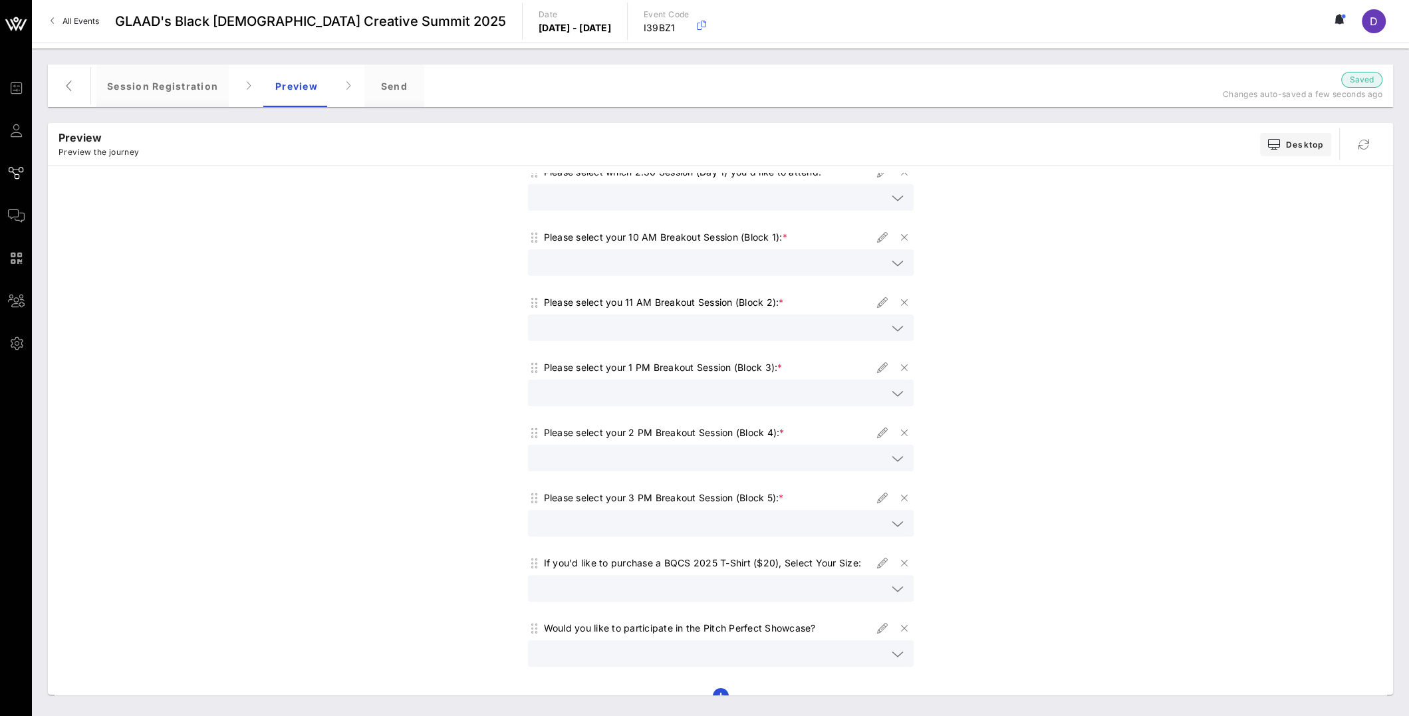
click at [891, 529] on icon at bounding box center [897, 524] width 12 height 16
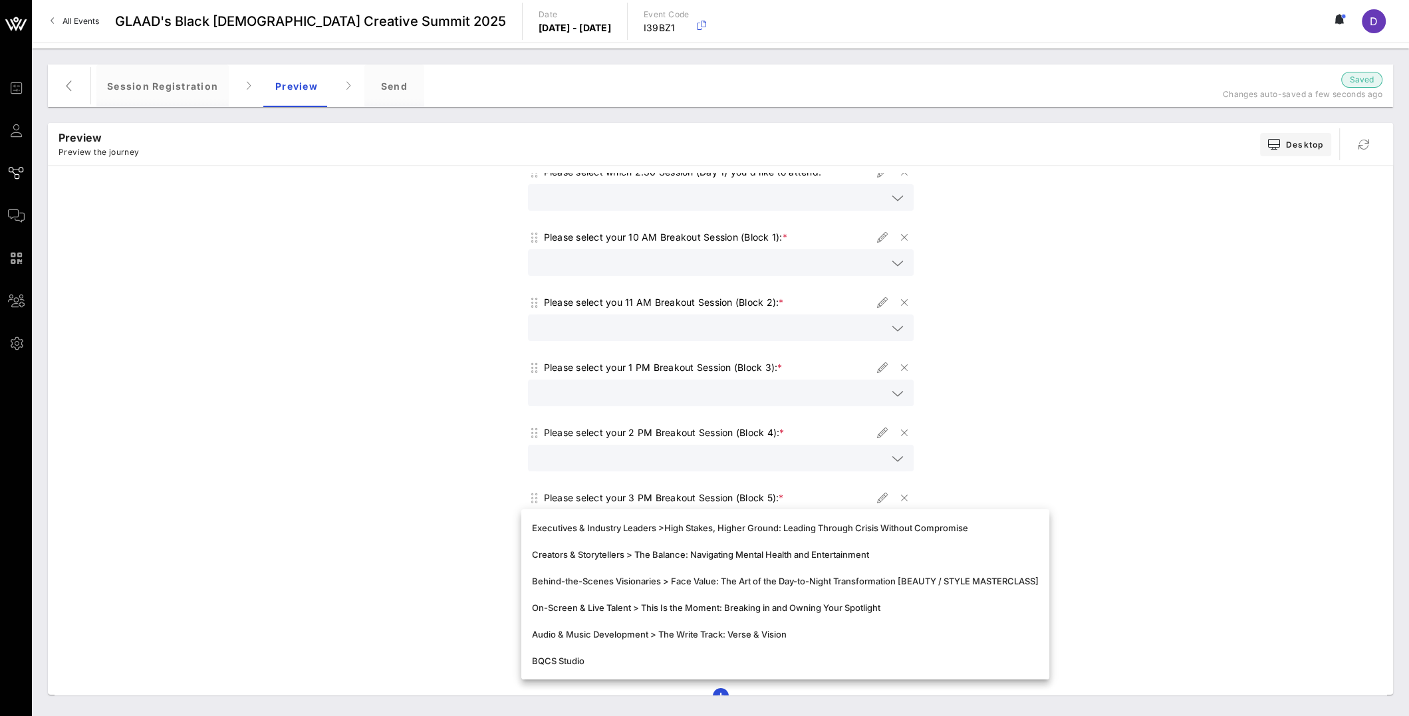
click at [974, 446] on div "View BQCS 2025 Programming here. Select your plenaries and/or fireside chats fo…" at bounding box center [721, 281] width 1332 height 956
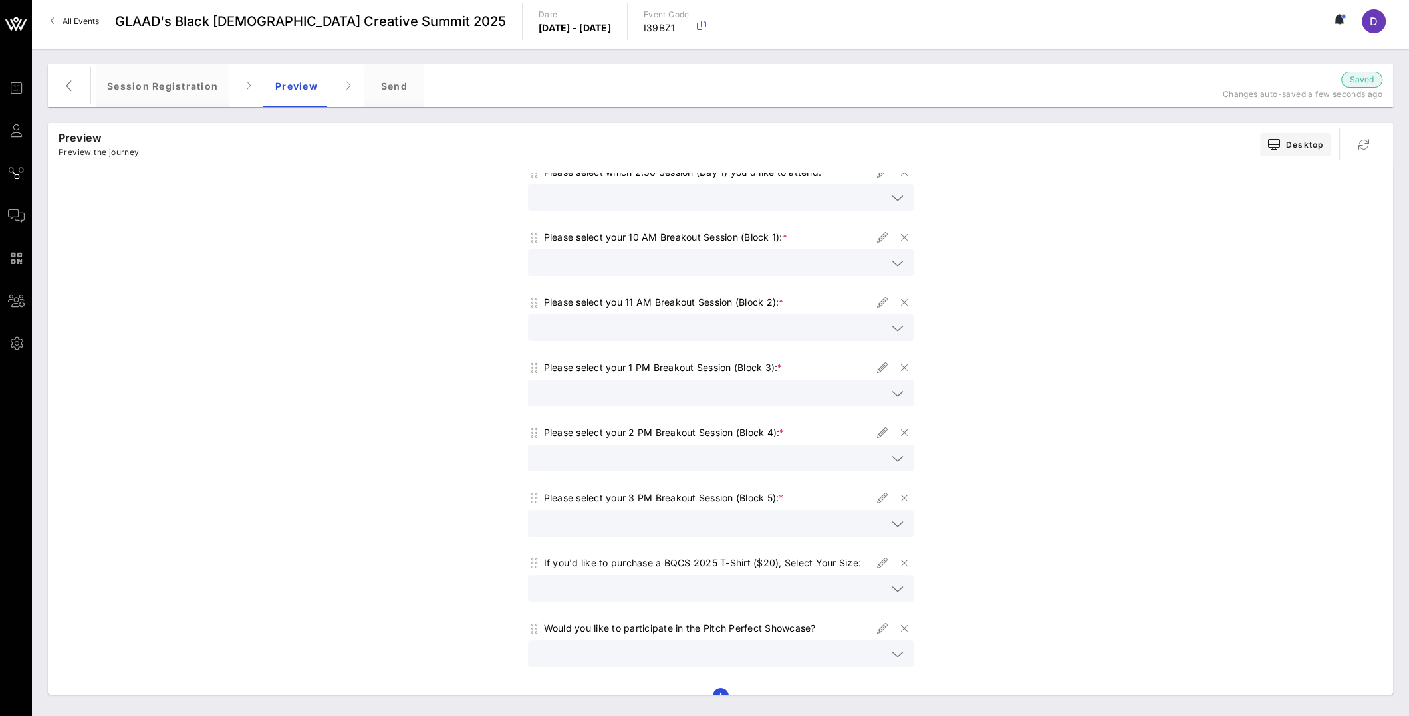
scroll to position [433, 0]
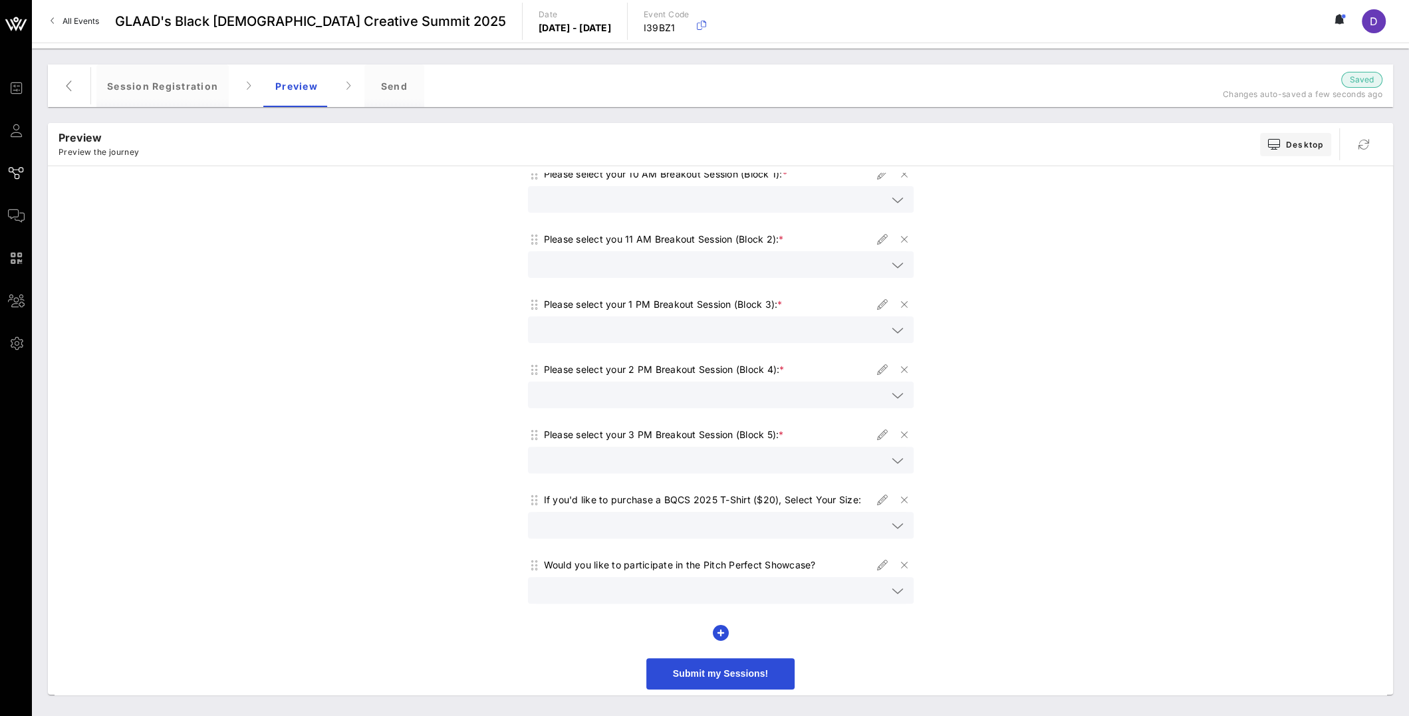
click at [891, 525] on icon at bounding box center [897, 526] width 12 height 16
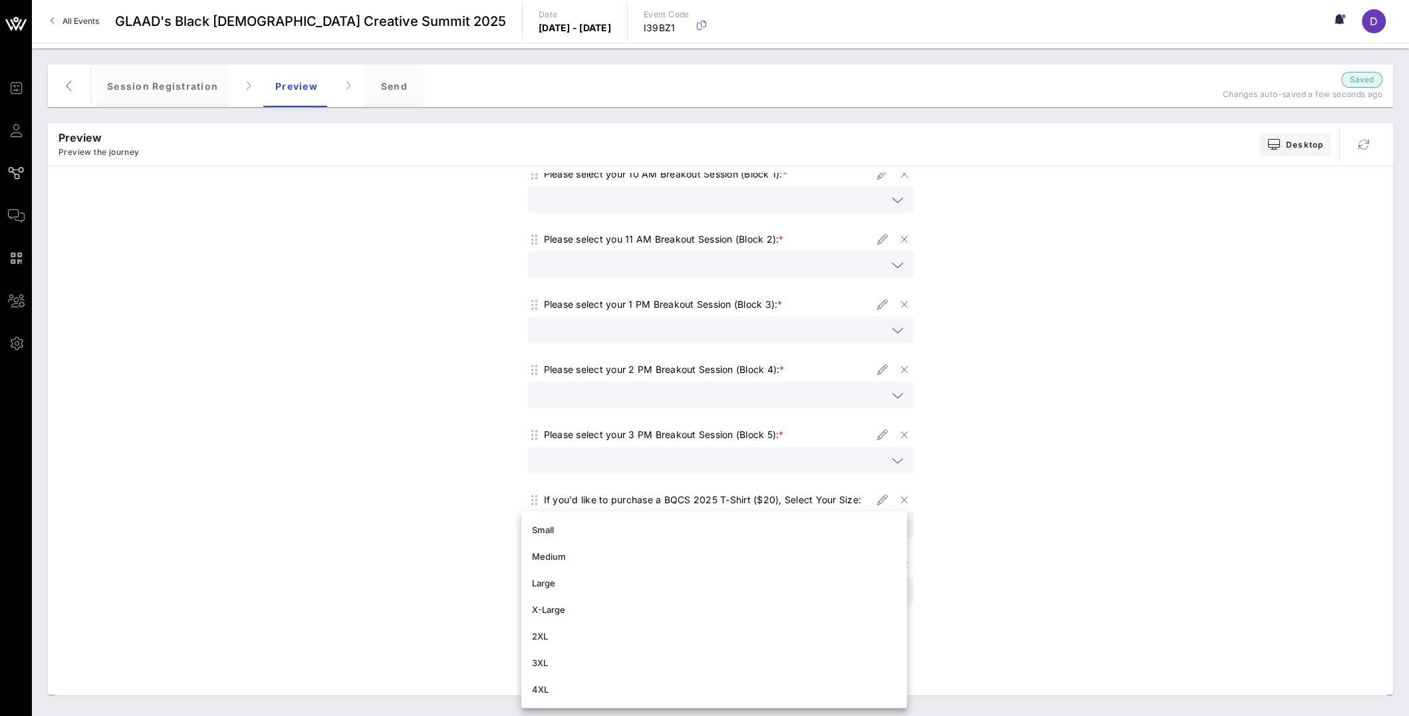
click at [1033, 580] on div "View BQCS 2025 Programming here. Select your plenaries and/or fireside chats fo…" at bounding box center [721, 218] width 1332 height 956
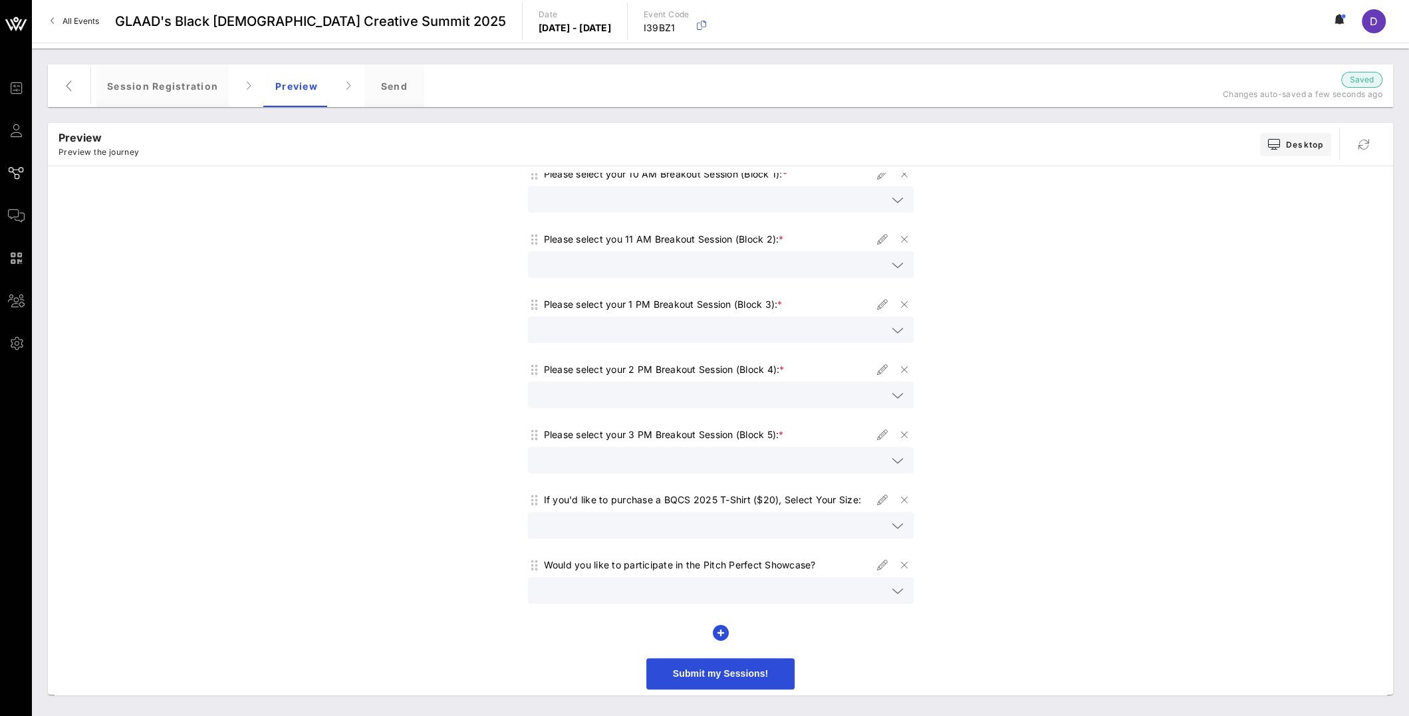
click at [897, 598] on div at bounding box center [721, 590] width 370 height 27
click at [951, 616] on div "View BQCS 2025 Programming here. Select your plenaries and/or fireside chats fo…" at bounding box center [721, 218] width 1332 height 956
click at [740, 671] on span "Submit my Sessions!" at bounding box center [721, 673] width 96 height 11
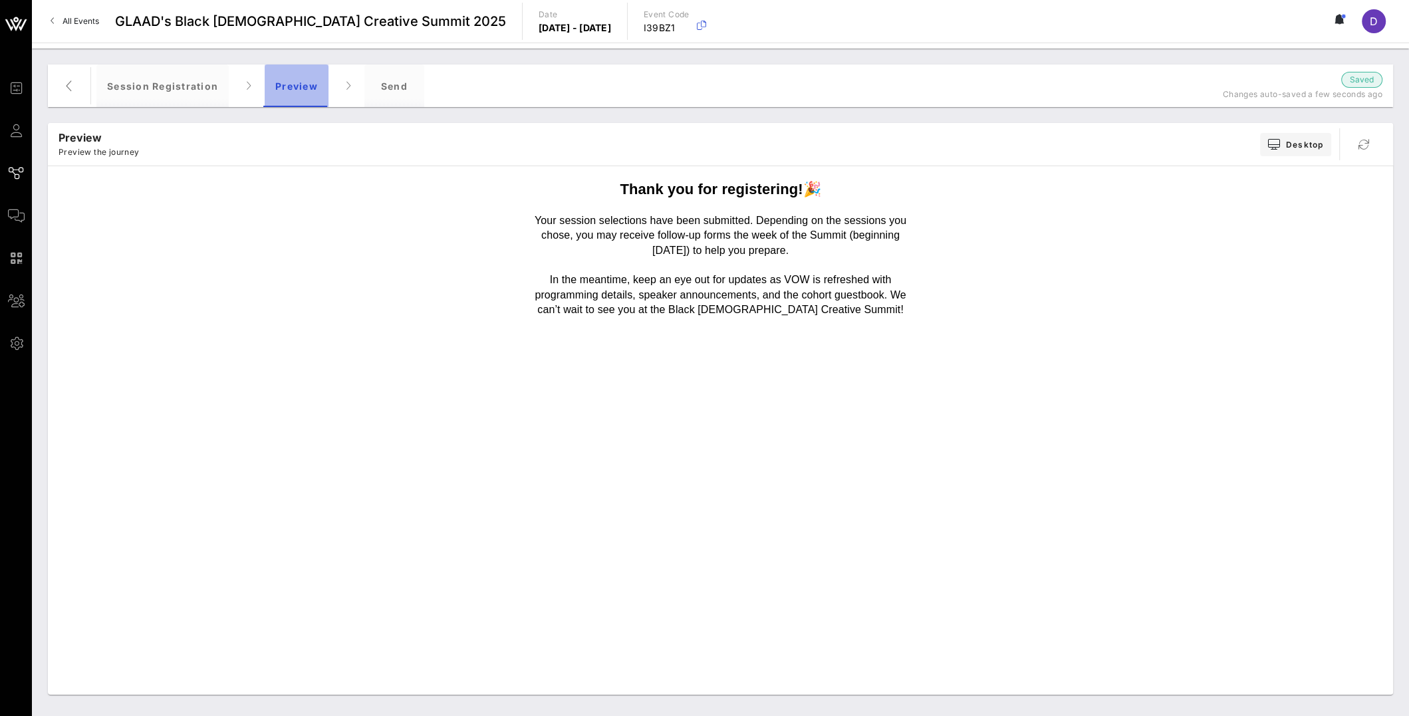
click at [306, 100] on div "Preview" at bounding box center [297, 85] width 64 height 43
click at [172, 93] on div "Session Registration" at bounding box center [162, 85] width 132 height 43
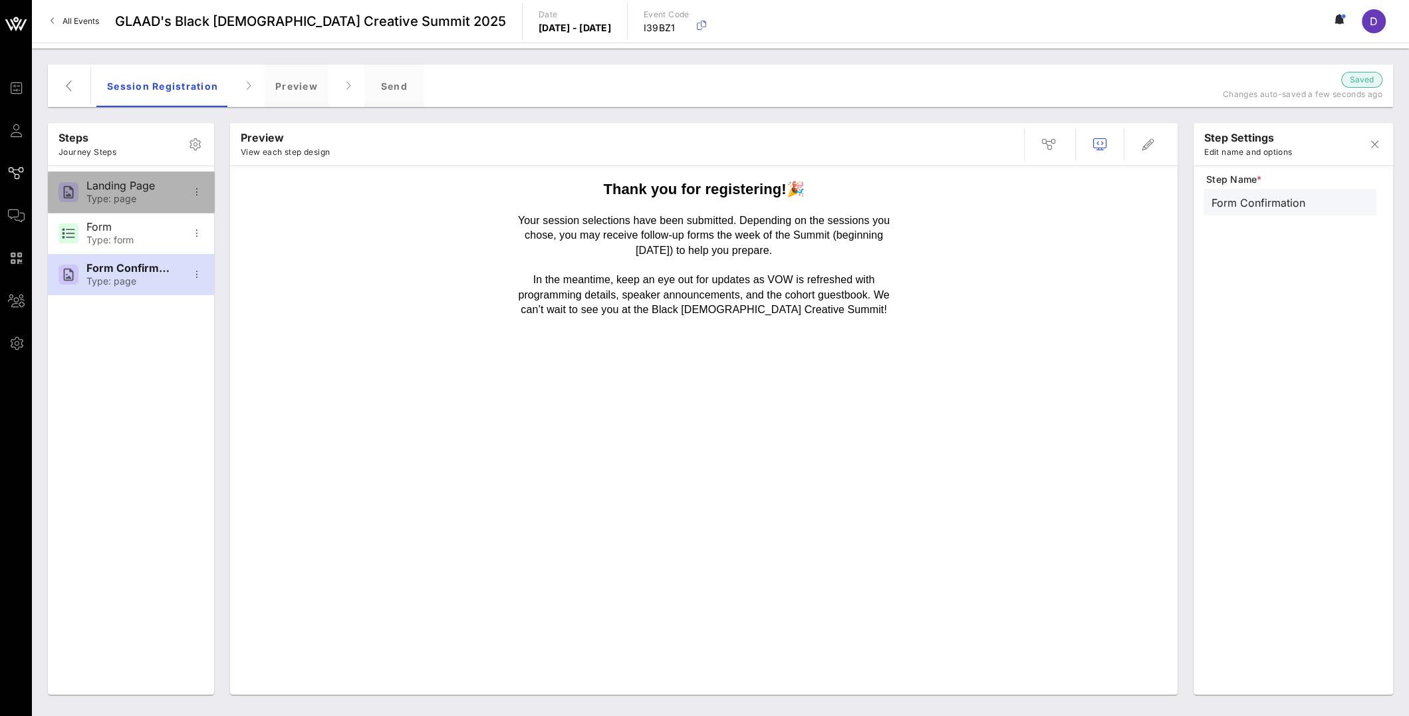
click at [139, 200] on div "Type: page" at bounding box center [130, 198] width 88 height 11
type input "Landing Page"
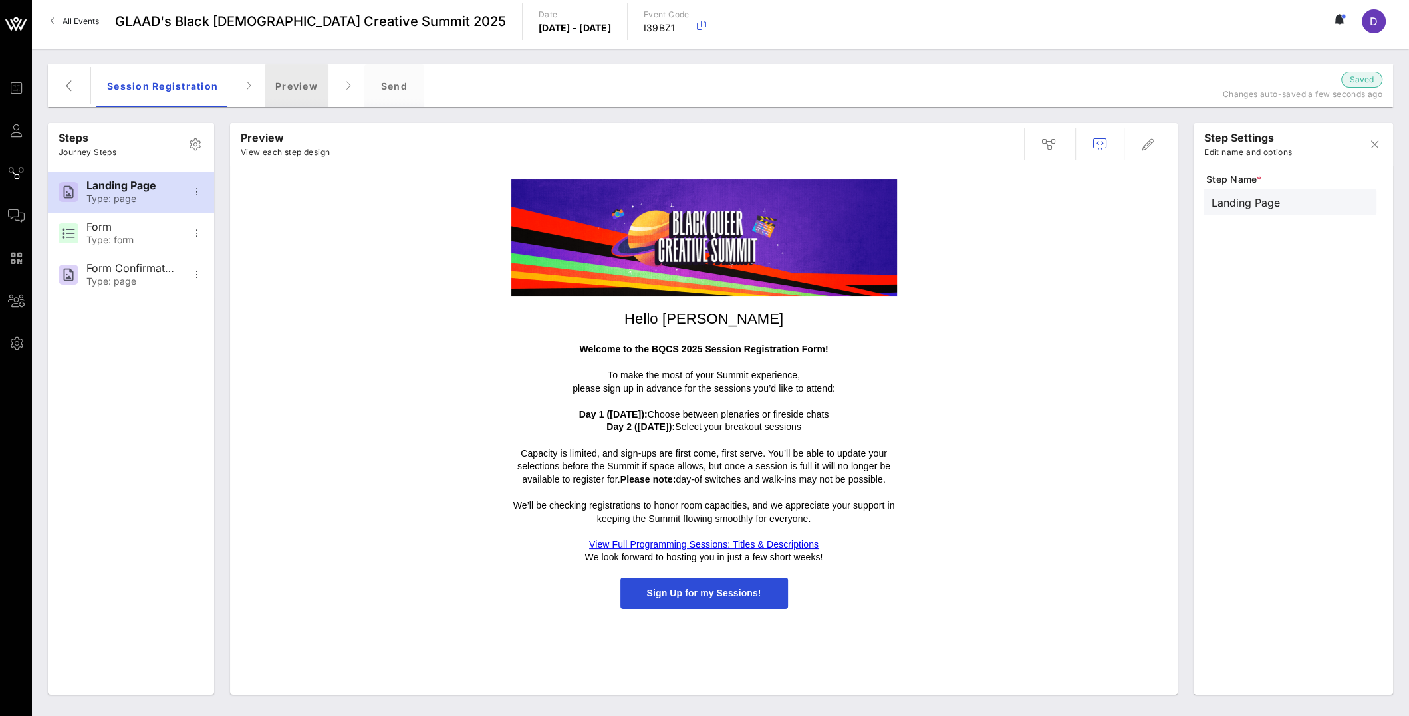
click at [287, 91] on div "Preview" at bounding box center [297, 85] width 64 height 43
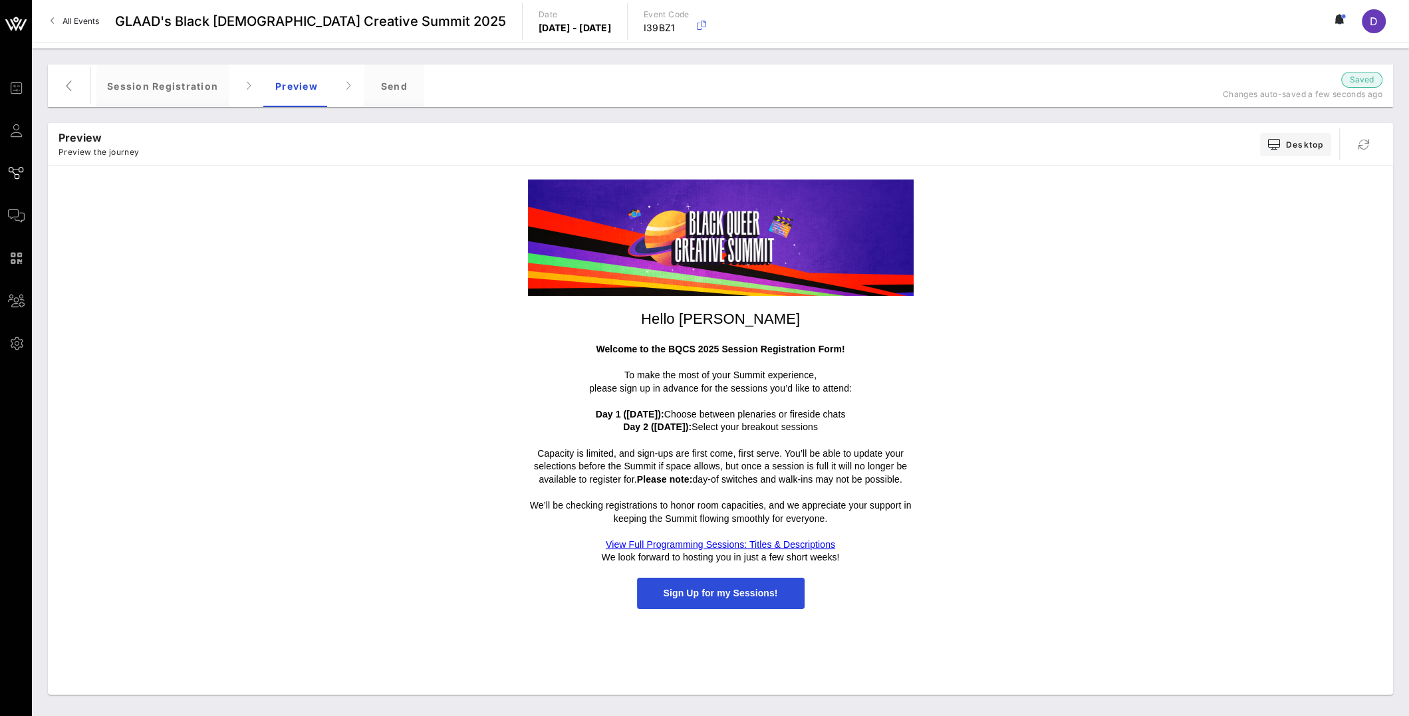
click at [712, 546] on link "View Full Programming Sessions: Titles & Descriptions" at bounding box center [720, 544] width 229 height 11
click at [713, 593] on span "Sign Up for my Sessions!" at bounding box center [720, 593] width 114 height 11
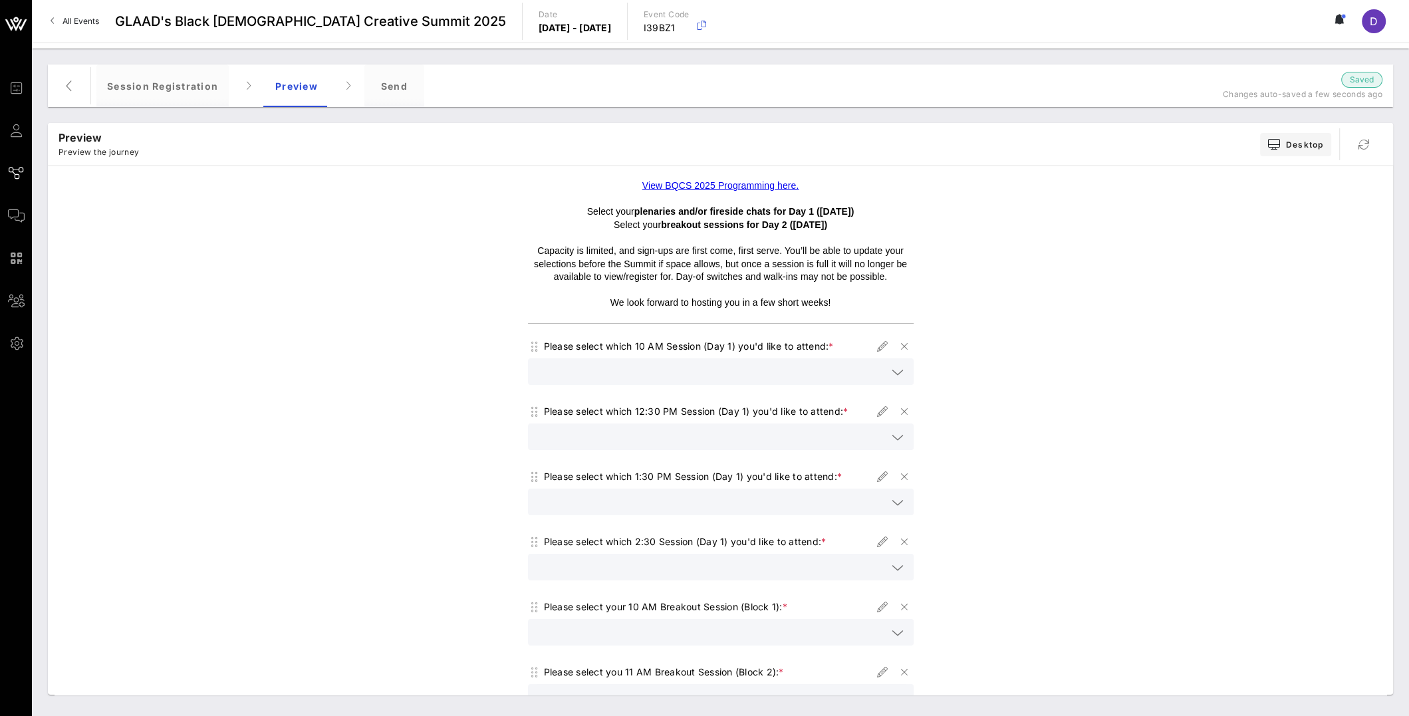
click at [696, 187] on link "View BQCS 2025 Programming here." at bounding box center [720, 185] width 157 height 11
click at [1082, 477] on div "View BQCS 2025 Programming here. Select your plenaries and/or fireside chats fo…" at bounding box center [721, 651] width 1332 height 956
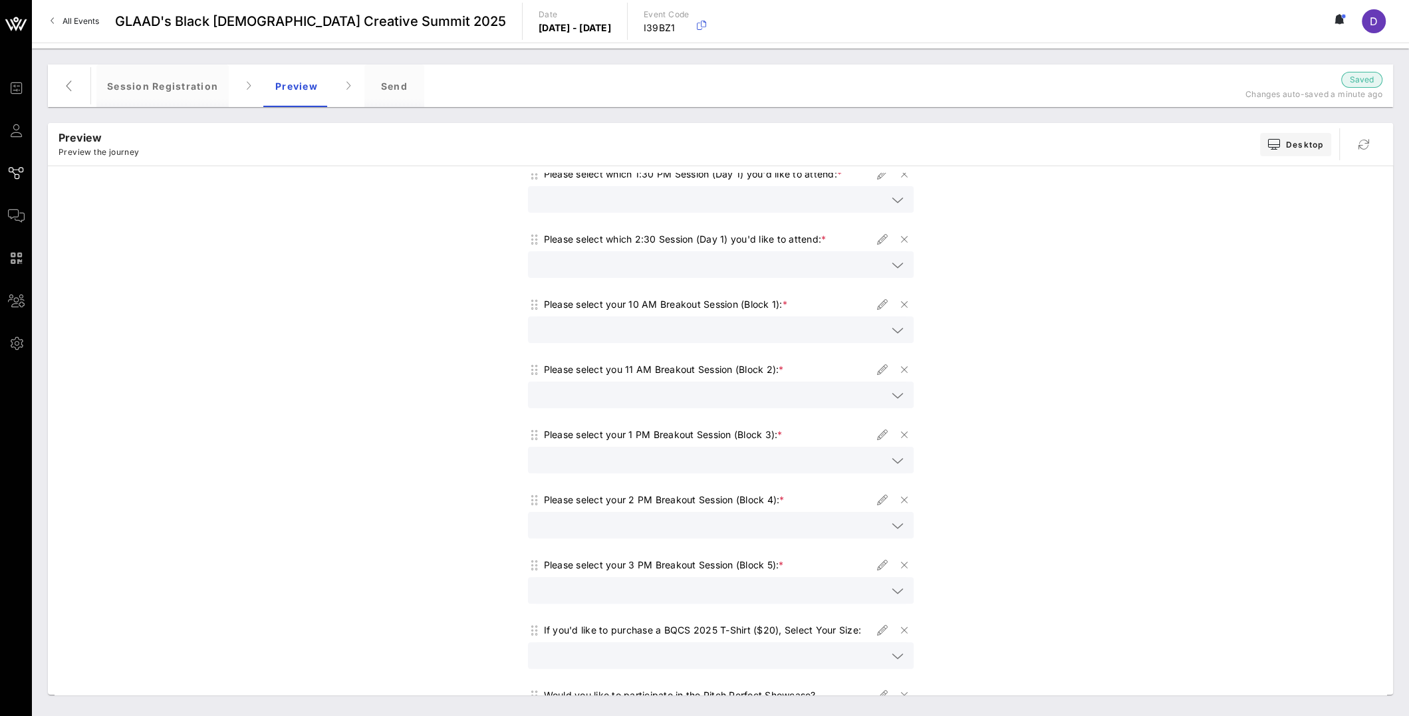
scroll to position [0, 0]
